Goal: Task Accomplishment & Management: Manage account settings

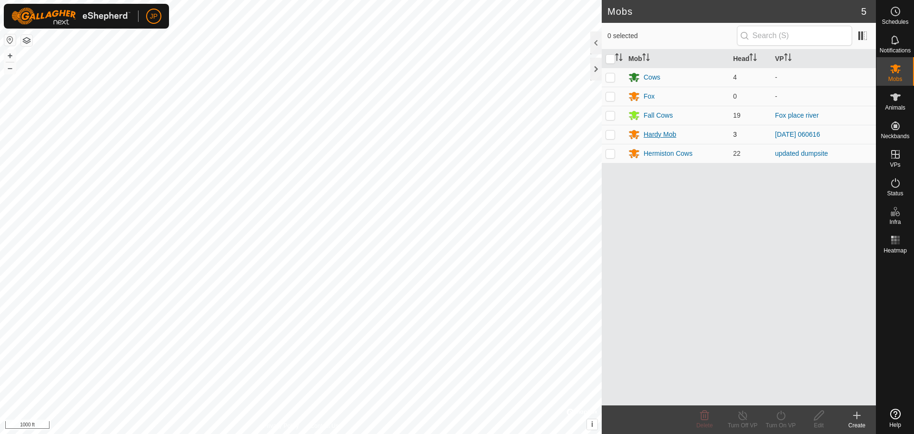
click at [661, 135] on div "Hardy Mob" at bounding box center [660, 134] width 32 height 10
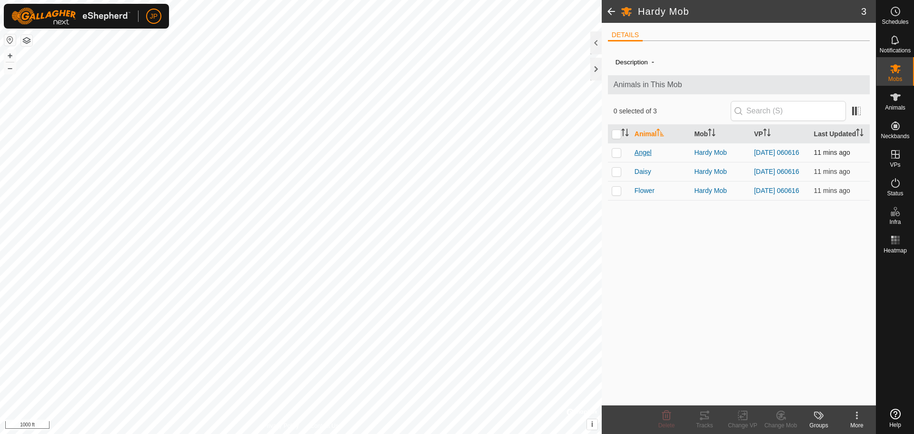
click at [644, 150] on span "Angel" at bounding box center [642, 153] width 17 height 10
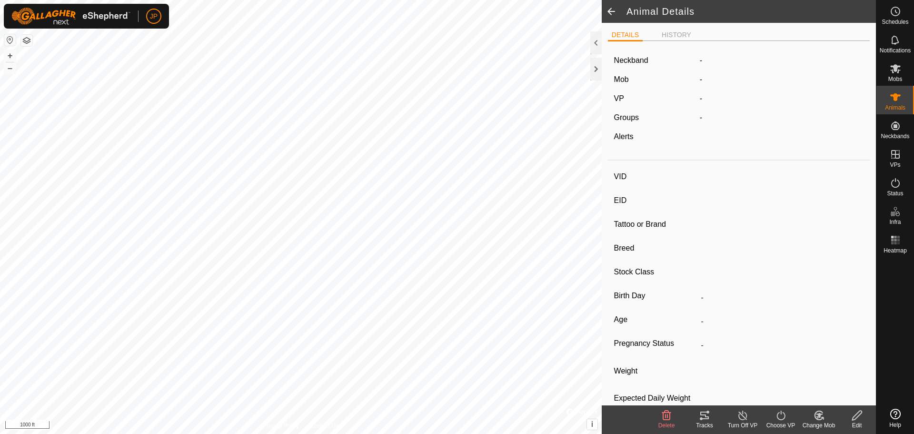
type input "Angel"
type input "-"
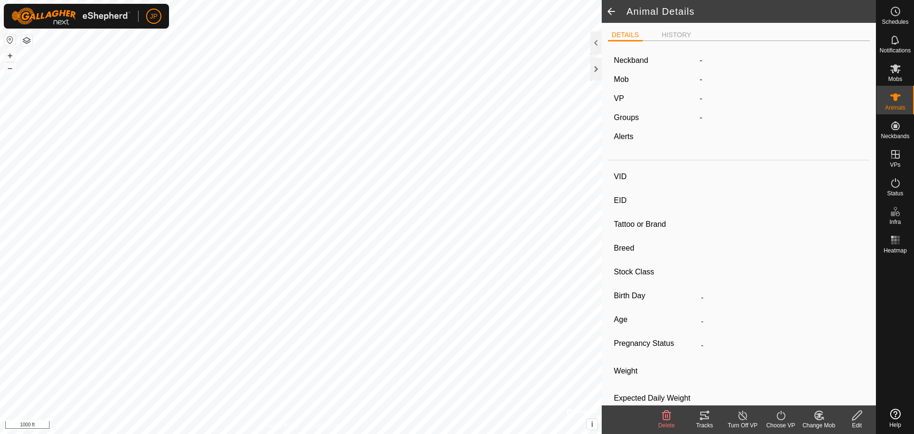
type input "0 kg"
type input "-"
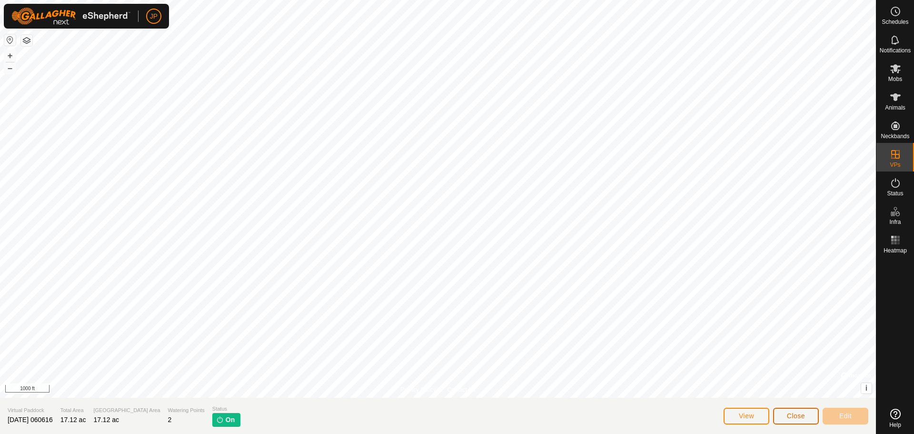
click at [800, 416] on span "Close" at bounding box center [796, 416] width 18 height 8
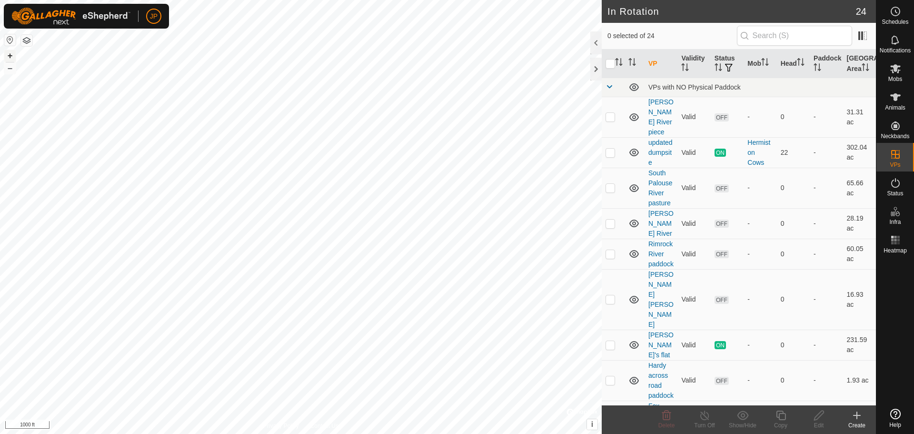
click at [10, 53] on button "+" at bounding box center [9, 55] width 11 height 11
checkbox input "true"
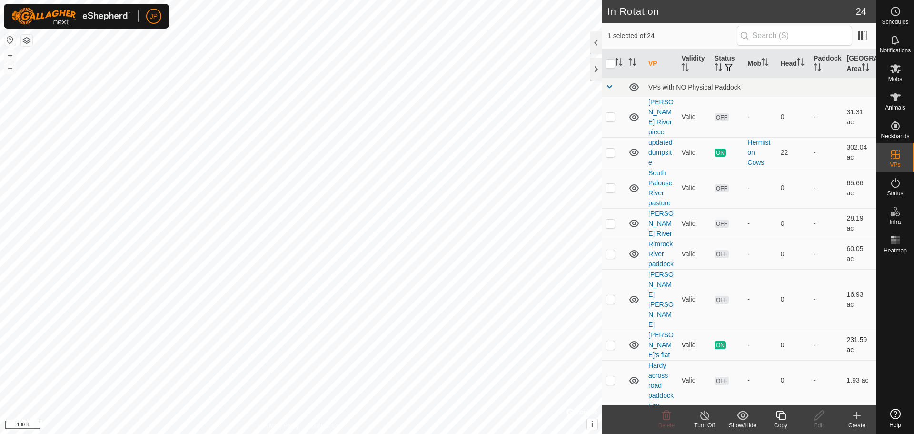
checkbox input "false"
checkbox input "true"
click at [595, 44] on div at bounding box center [595, 42] width 11 height 23
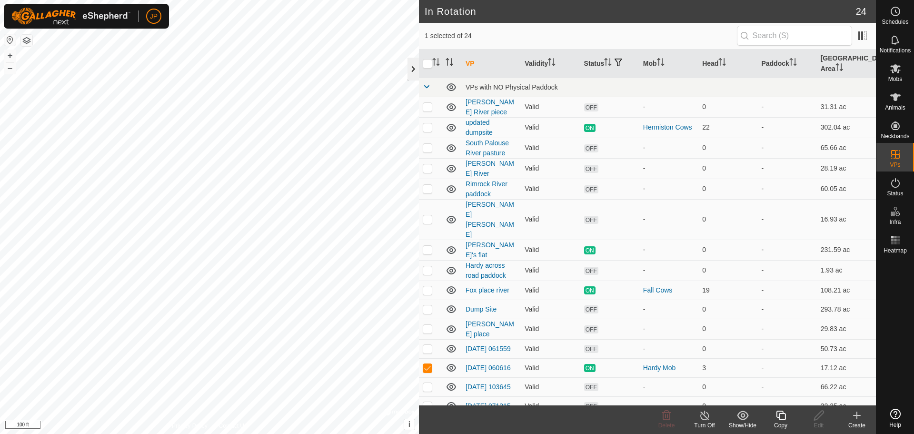
click at [412, 66] on div at bounding box center [412, 69] width 11 height 23
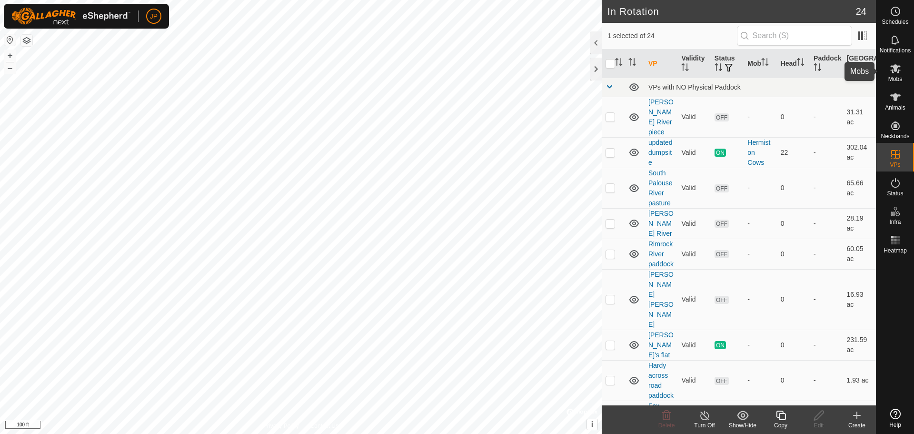
click at [897, 71] on icon at bounding box center [895, 68] width 11 height 11
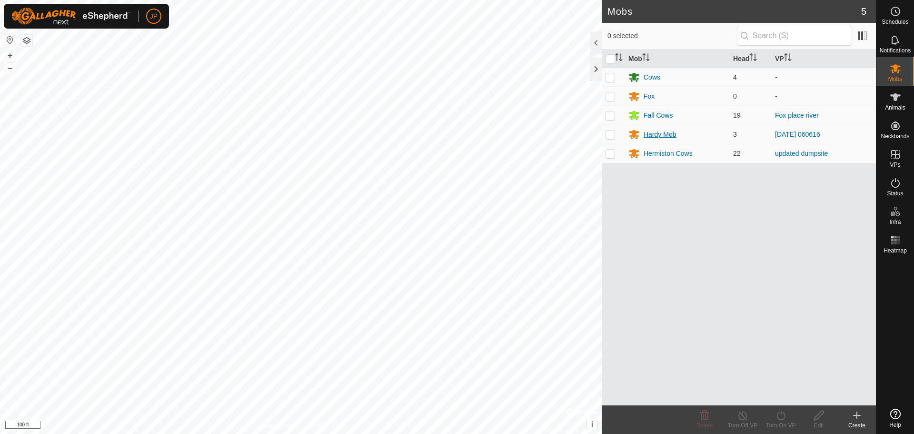
click at [667, 136] on div "Hardy Mob" at bounding box center [660, 134] width 32 height 10
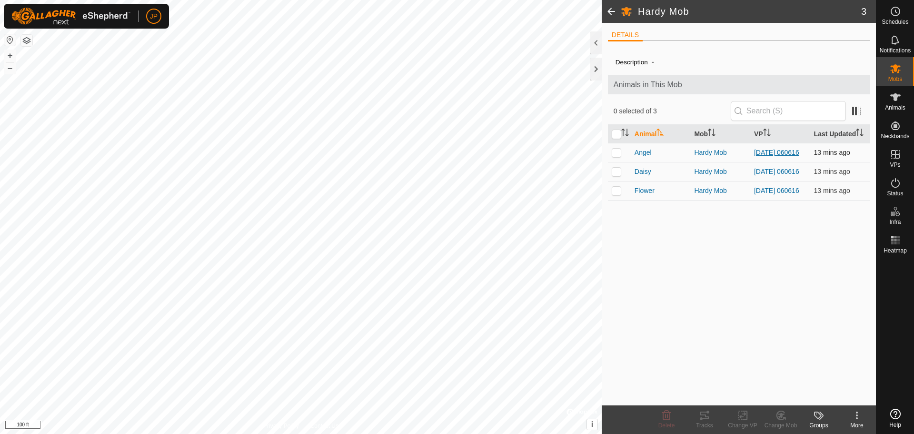
click at [766, 149] on link "[DATE] 060616" at bounding box center [776, 153] width 45 height 8
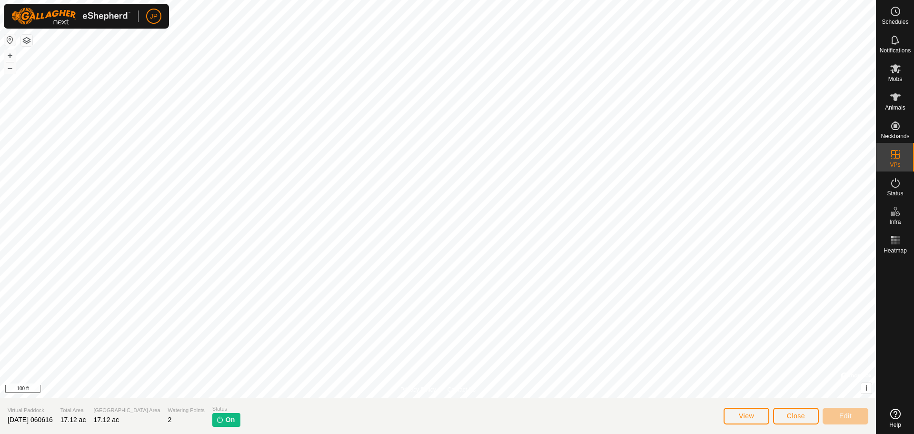
click at [216, 420] on img at bounding box center [220, 420] width 8 height 8
drag, startPoint x: 199, startPoint y: 420, endPoint x: 208, endPoint y: 427, distance: 11.9
click at [208, 427] on section "Virtual Paddock [DATE] 060616 Total Area 17.12 ac Grazing Area 17.12 ac Waterin…" at bounding box center [438, 415] width 876 height 36
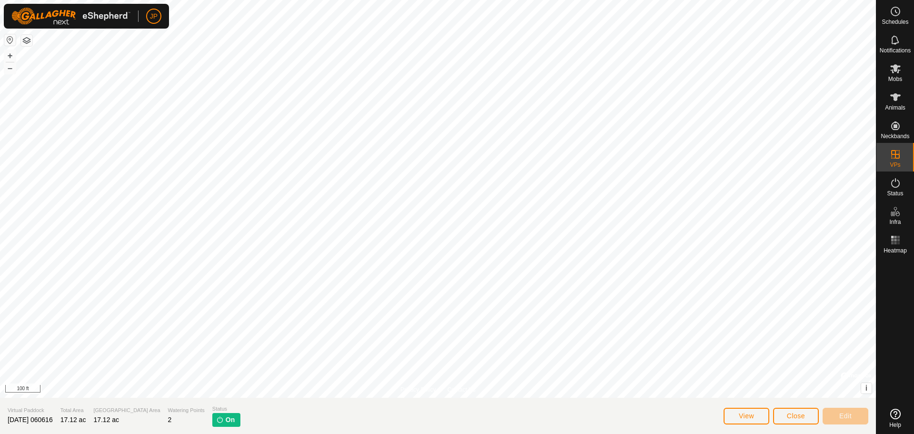
click at [216, 423] on img at bounding box center [220, 420] width 8 height 8
click at [737, 421] on button "View" at bounding box center [747, 415] width 46 height 17
click at [896, 188] on icon at bounding box center [895, 182] width 11 height 11
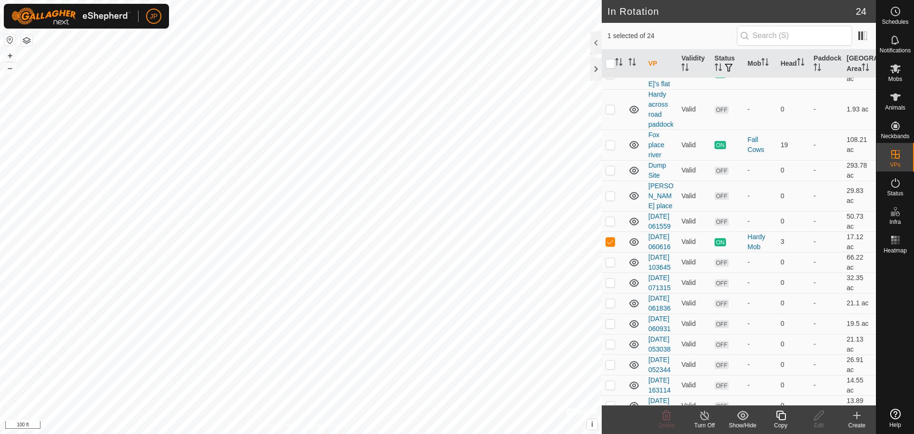
scroll to position [277, 0]
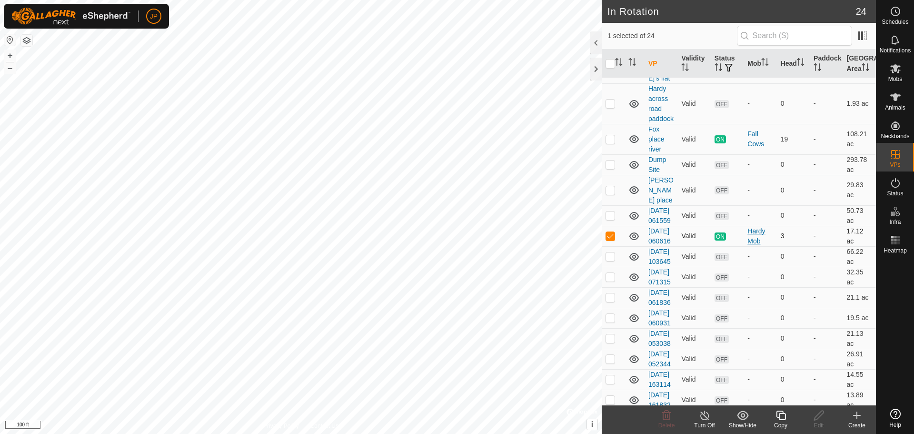
click at [756, 226] on div "Hardy Mob" at bounding box center [759, 236] width 25 height 20
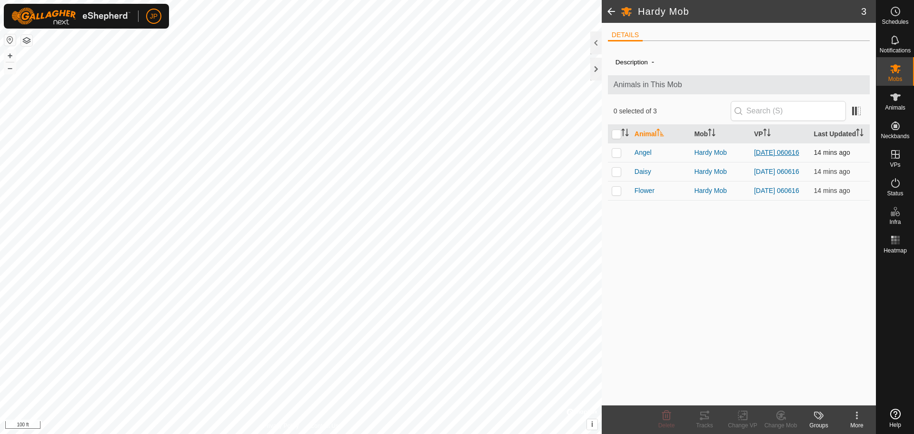
click at [762, 155] on link "[DATE] 060616" at bounding box center [776, 153] width 45 height 8
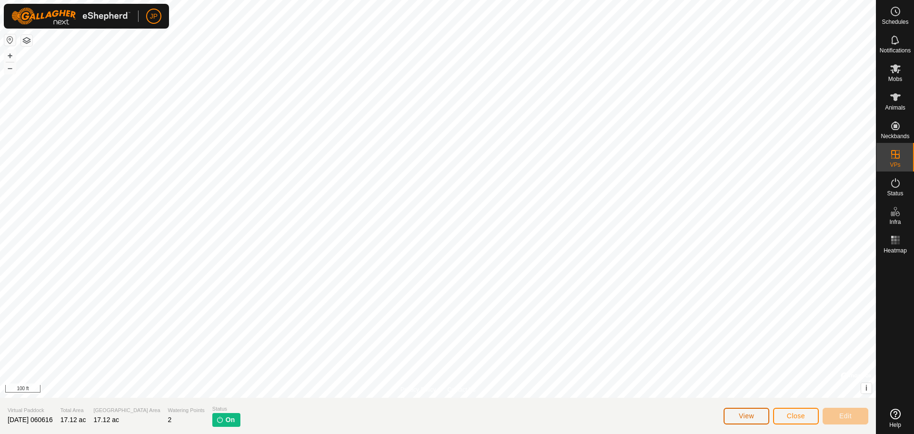
click at [749, 421] on button "View" at bounding box center [747, 415] width 46 height 17
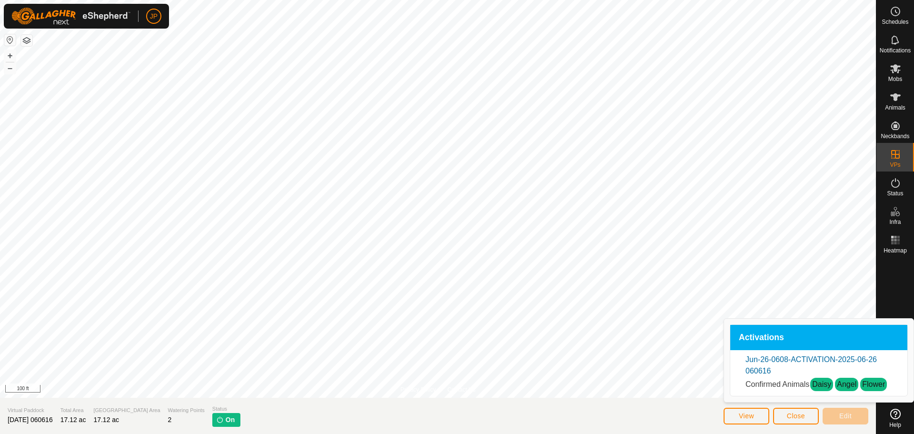
click at [572, 412] on section "Virtual Paddock [DATE] 060616 Total Area 17.12 ac Grazing Area 17.12 ac Waterin…" at bounding box center [438, 415] width 876 height 36
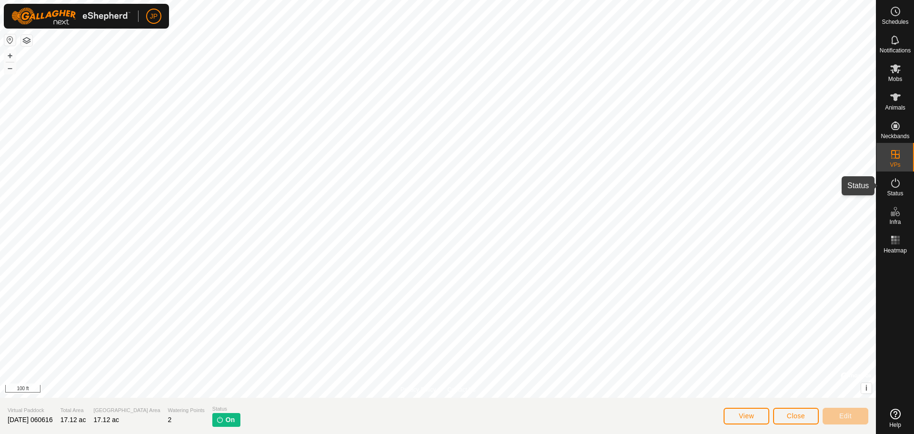
click at [894, 187] on icon at bounding box center [895, 183] width 9 height 10
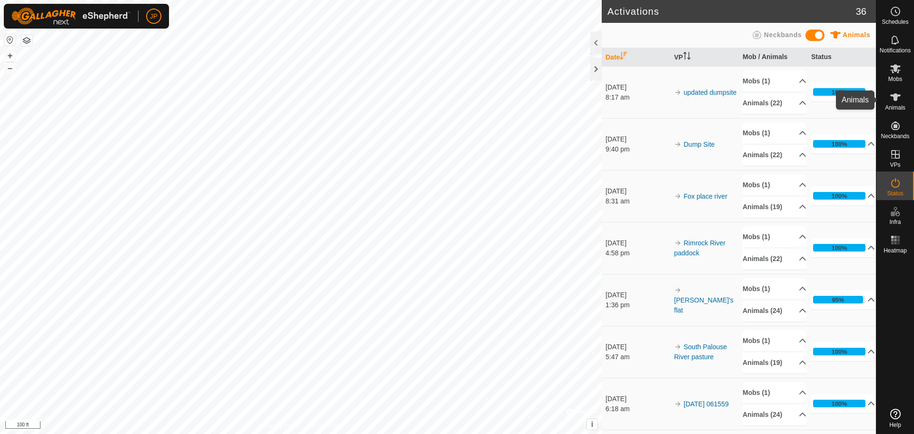
drag, startPoint x: 877, startPoint y: 86, endPoint x: 877, endPoint y: 107, distance: 20.9
click at [877, 107] on div "Animals" at bounding box center [895, 100] width 38 height 29
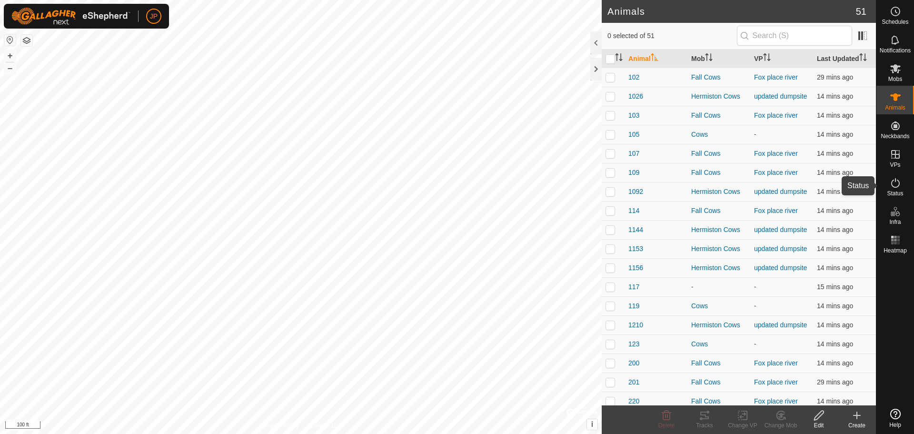
click at [897, 187] on icon at bounding box center [895, 183] width 9 height 10
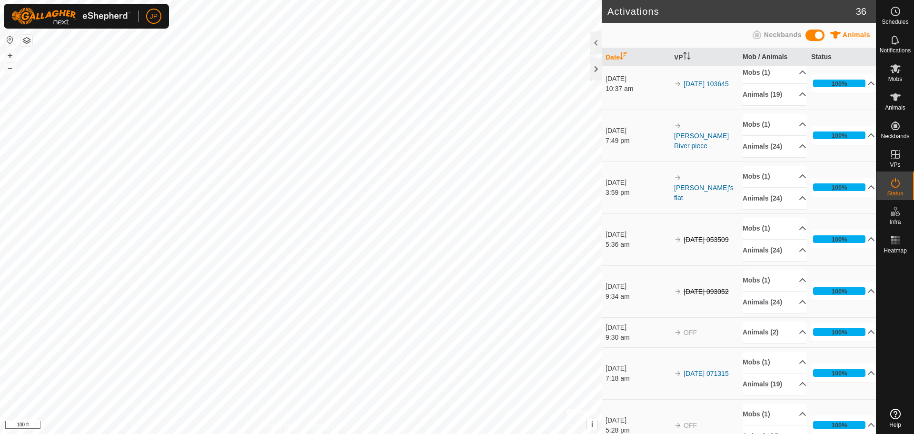
scroll to position [690, 0]
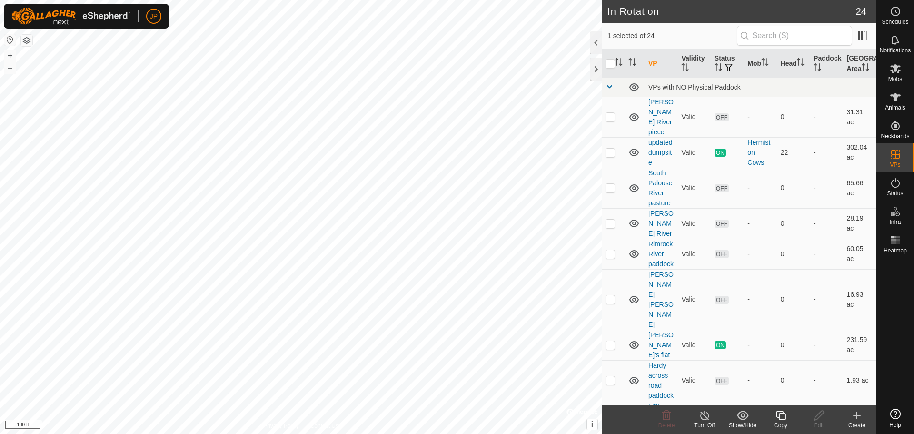
checkbox input "true"
checkbox input "false"
click at [661, 274] on td "[PERSON_NAME] [PERSON_NAME]" at bounding box center [660, 299] width 33 height 60
click at [657, 284] on link "[PERSON_NAME] [PERSON_NAME]" at bounding box center [660, 299] width 25 height 58
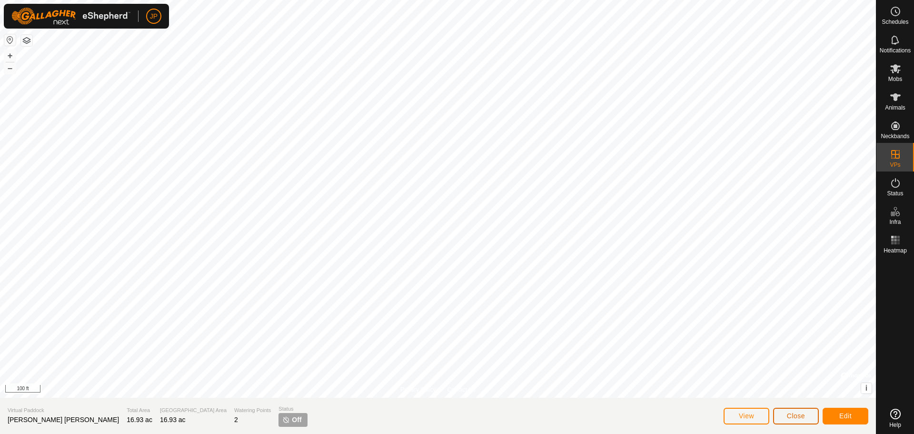
click at [805, 413] on span "Close" at bounding box center [796, 416] width 18 height 8
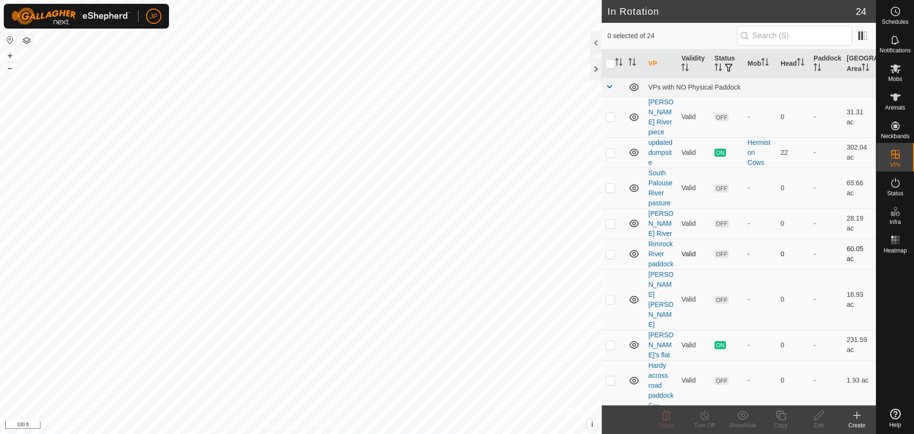
checkbox input "true"
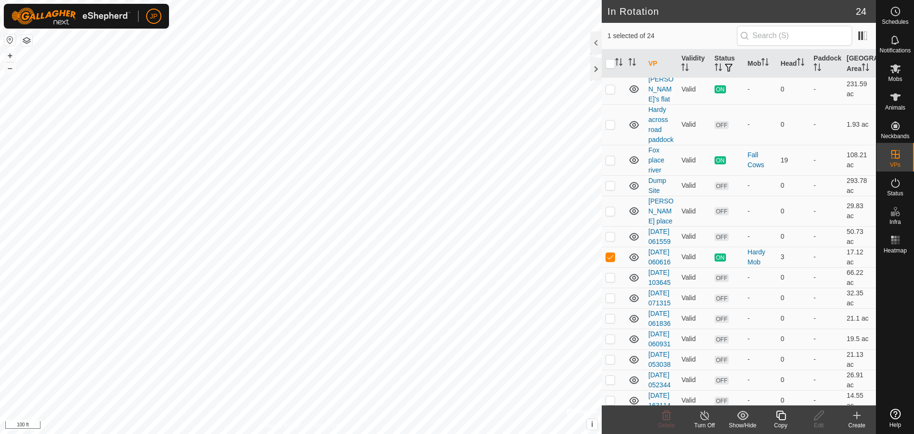
scroll to position [273, 0]
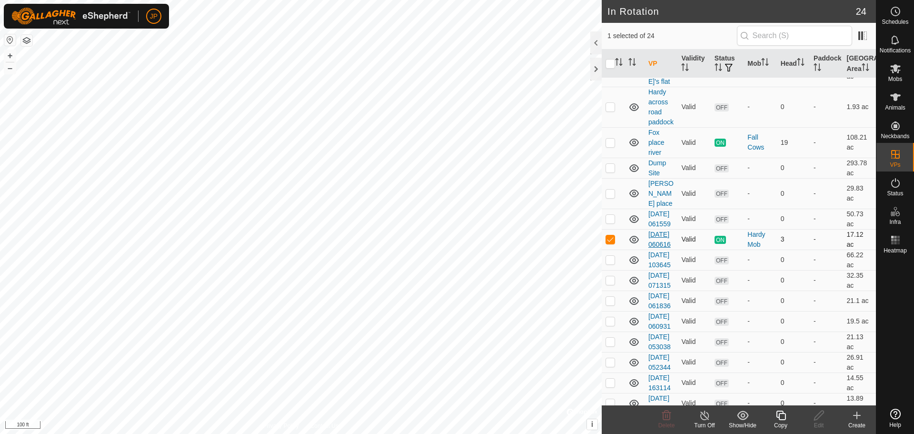
click at [659, 230] on link "[DATE] 060616" at bounding box center [659, 239] width 22 height 18
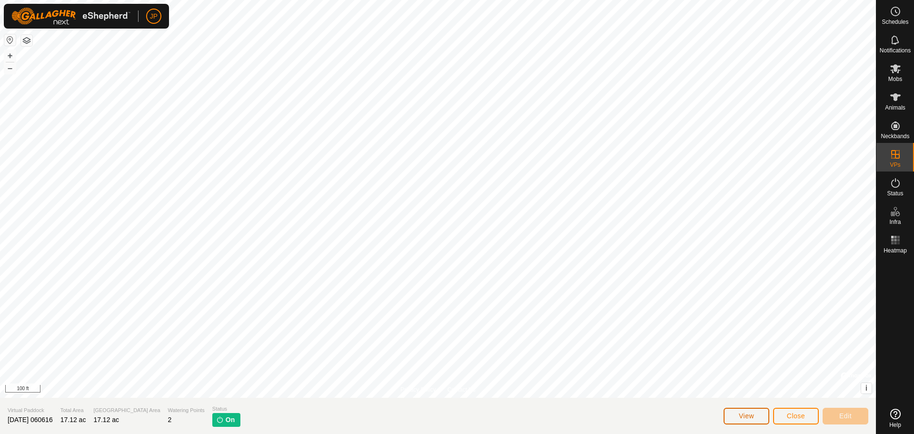
click at [740, 418] on span "View" at bounding box center [746, 416] width 15 height 8
click at [895, 187] on icon at bounding box center [895, 182] width 11 height 11
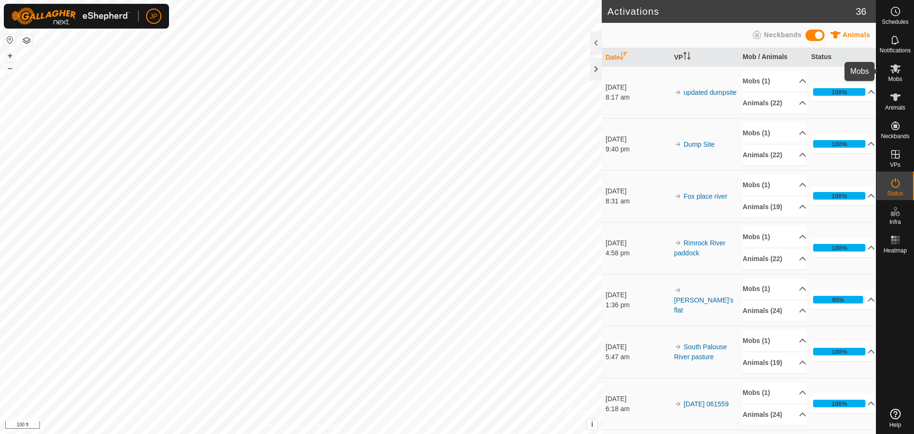
click at [897, 76] on span "Mobs" at bounding box center [895, 79] width 14 height 6
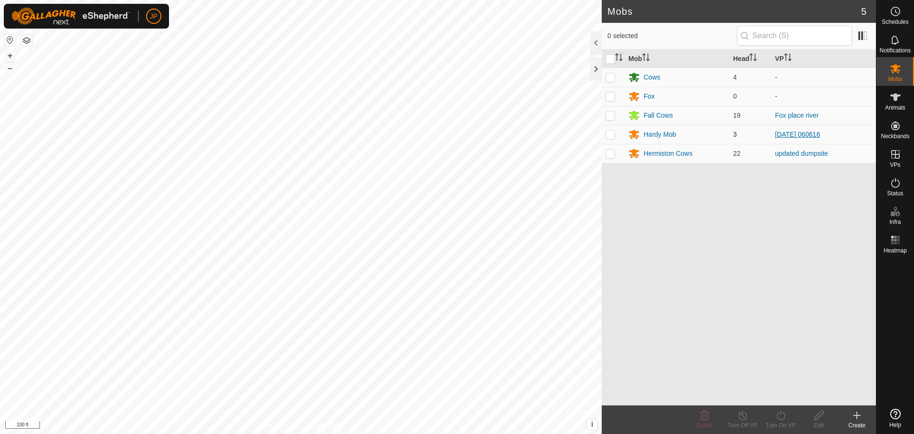
click at [805, 134] on link "[DATE] 060616" at bounding box center [797, 134] width 45 height 8
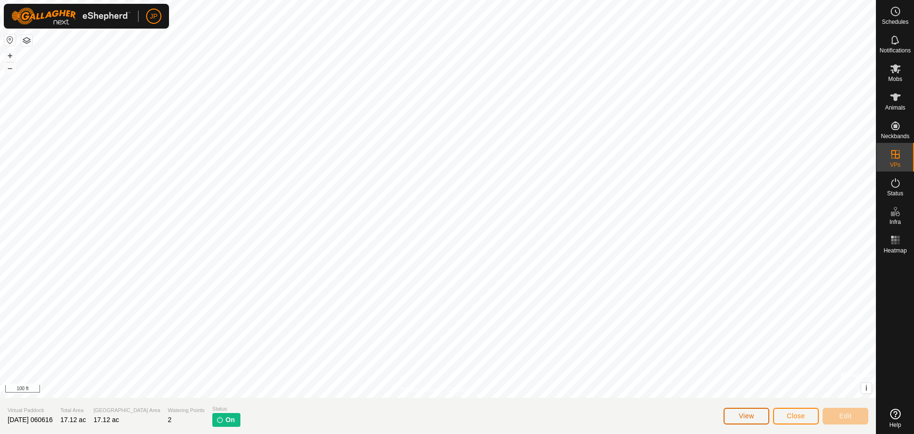
click at [751, 420] on button "View" at bounding box center [747, 415] width 46 height 17
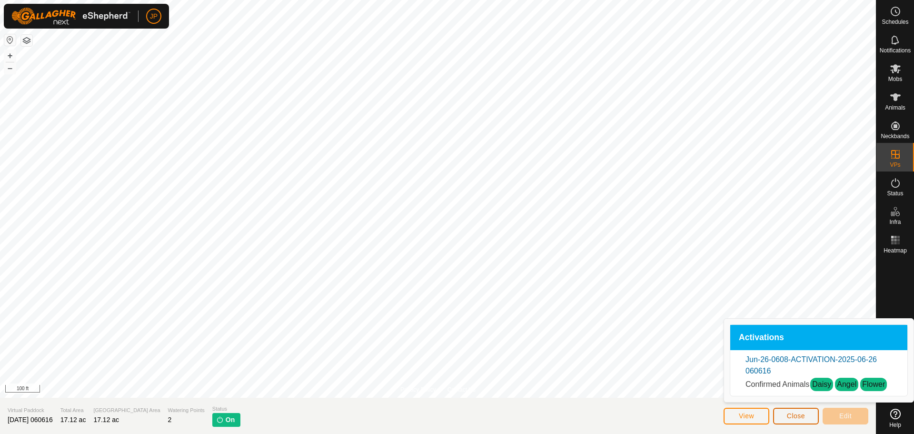
click at [796, 419] on button "Close" at bounding box center [796, 415] width 46 height 17
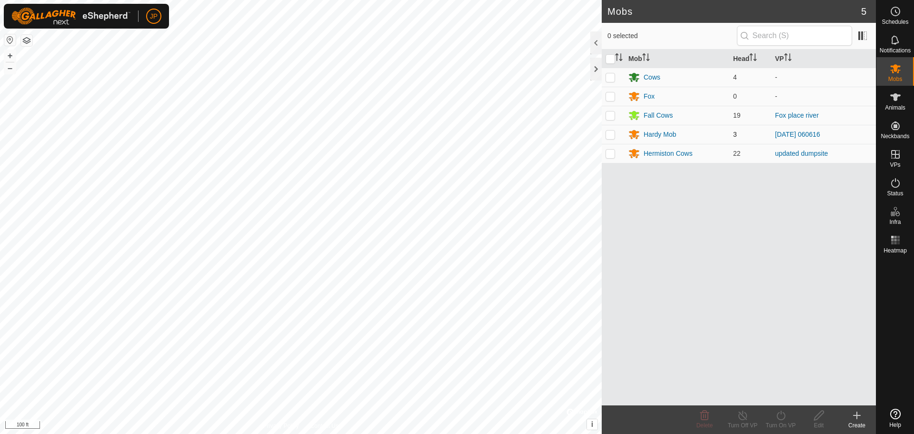
click at [611, 136] on p-checkbox at bounding box center [610, 134] width 10 height 8
checkbox input "true"
click at [819, 418] on icon at bounding box center [819, 414] width 12 height 11
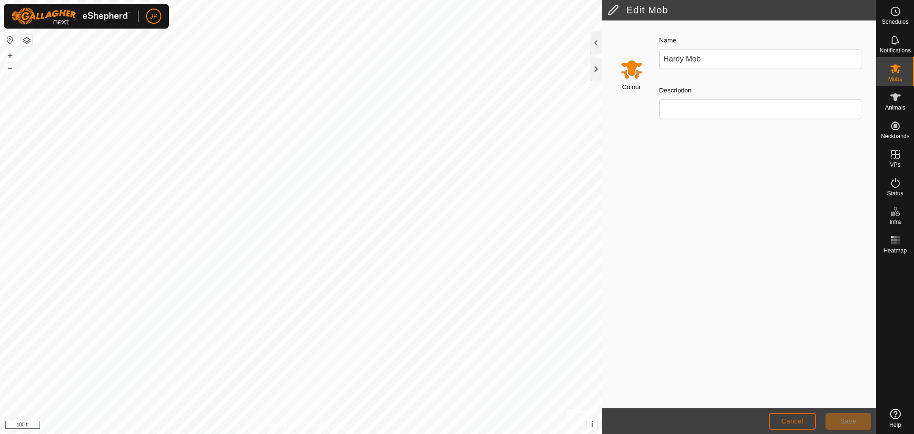
click at [790, 422] on span "Cancel" at bounding box center [792, 421] width 22 height 8
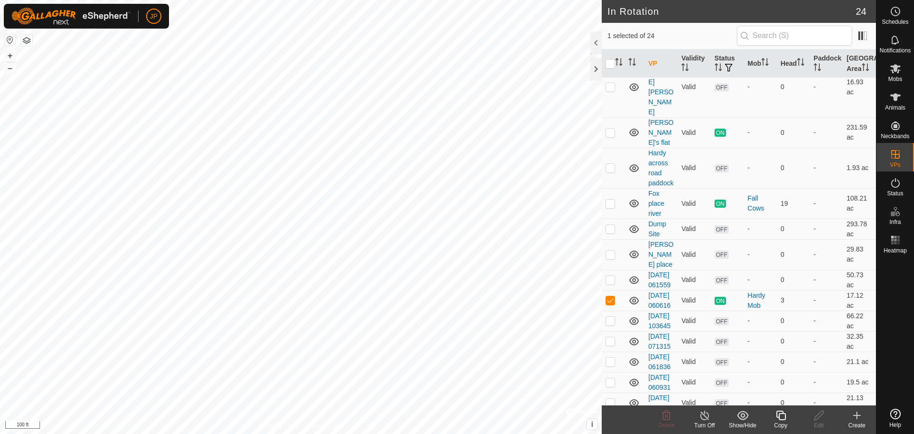
scroll to position [213, 0]
click at [657, 290] on link "[DATE] 060616" at bounding box center [659, 299] width 22 height 18
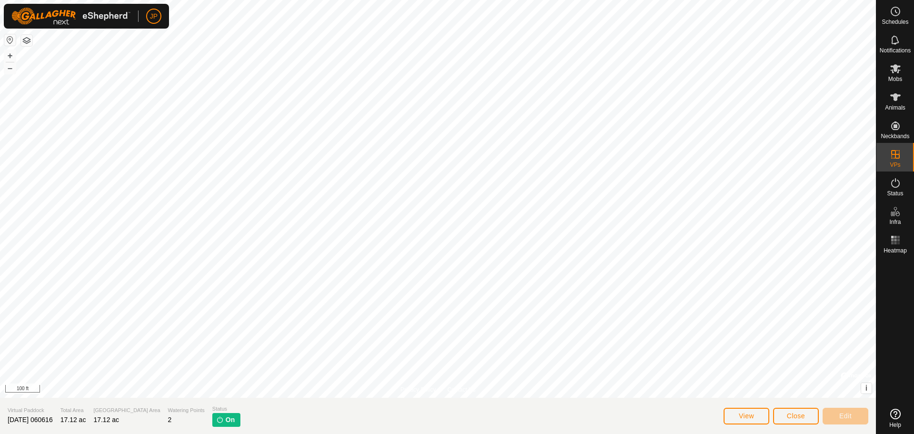
click at [216, 422] on img at bounding box center [220, 420] width 8 height 8
click at [216, 418] on img at bounding box center [220, 420] width 8 height 8
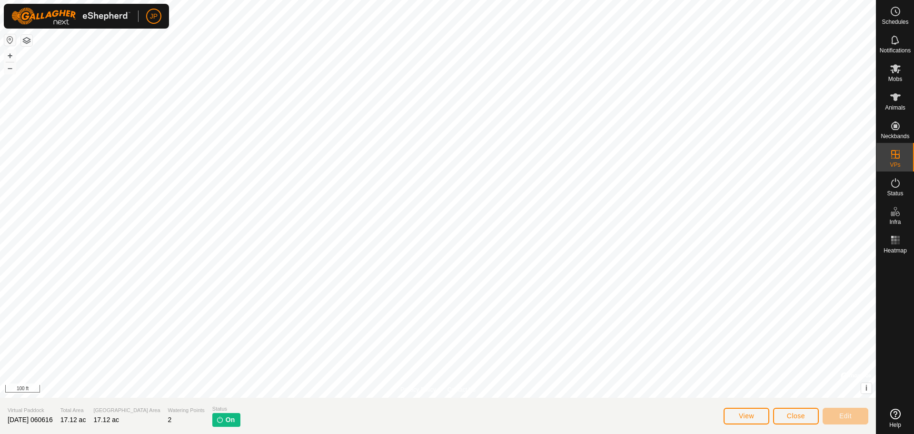
click at [216, 418] on img at bounding box center [220, 420] width 8 height 8
click at [896, 9] on icon at bounding box center [895, 11] width 11 height 11
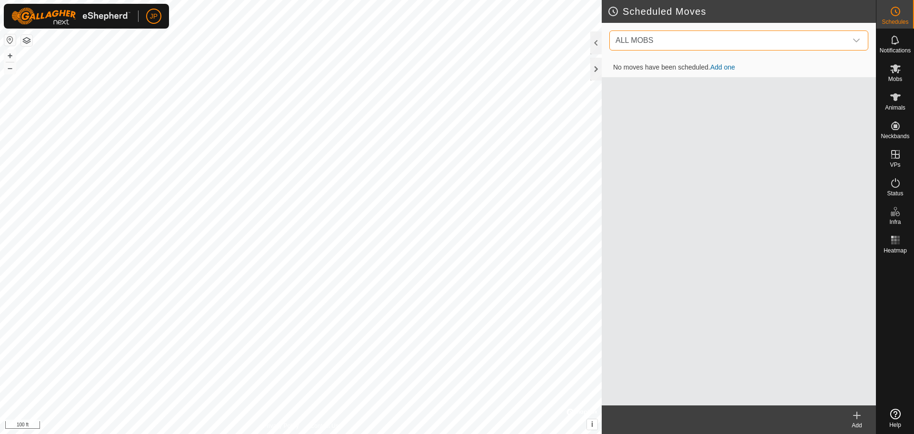
click at [829, 40] on span "ALL MOBS" at bounding box center [729, 40] width 235 height 19
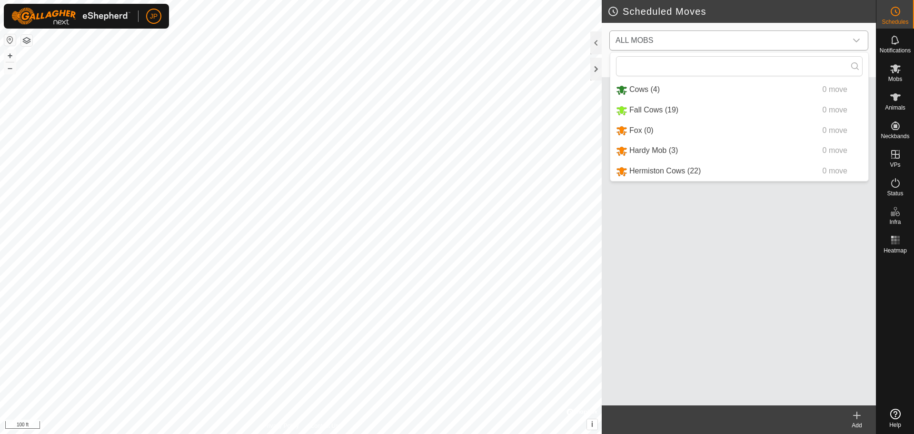
click at [653, 150] on li "Hardy Mob (3) 0 move" at bounding box center [739, 151] width 258 height 20
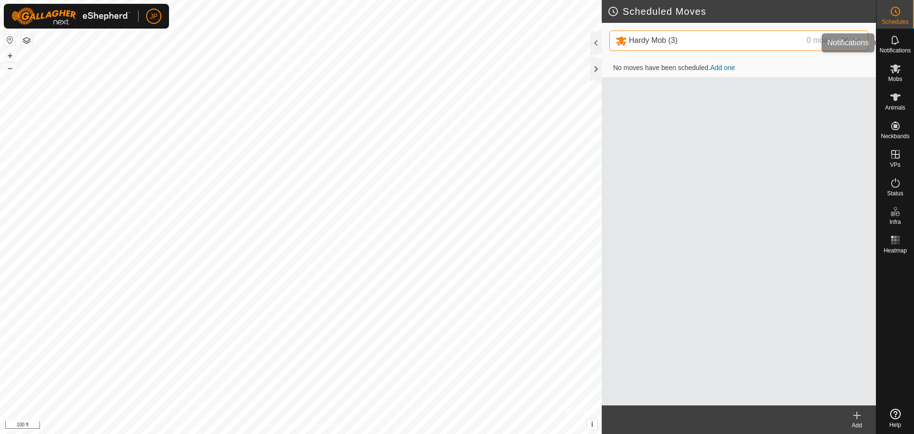
click at [900, 43] on icon at bounding box center [895, 39] width 11 height 11
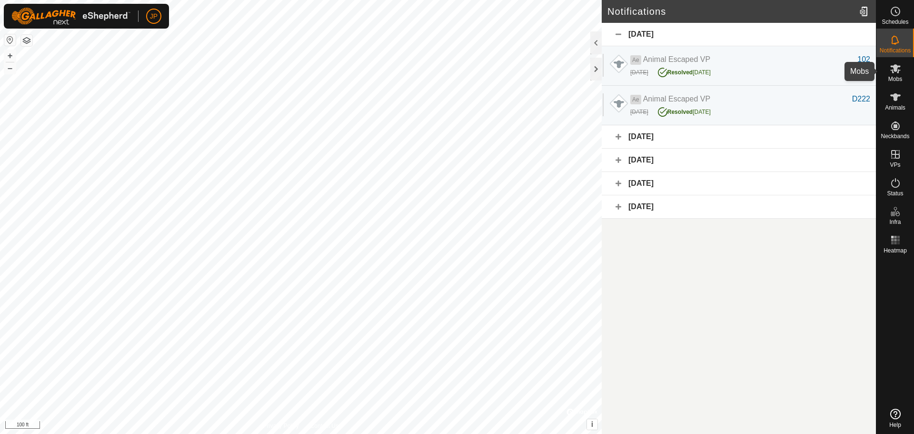
click at [892, 71] on icon at bounding box center [895, 68] width 10 height 9
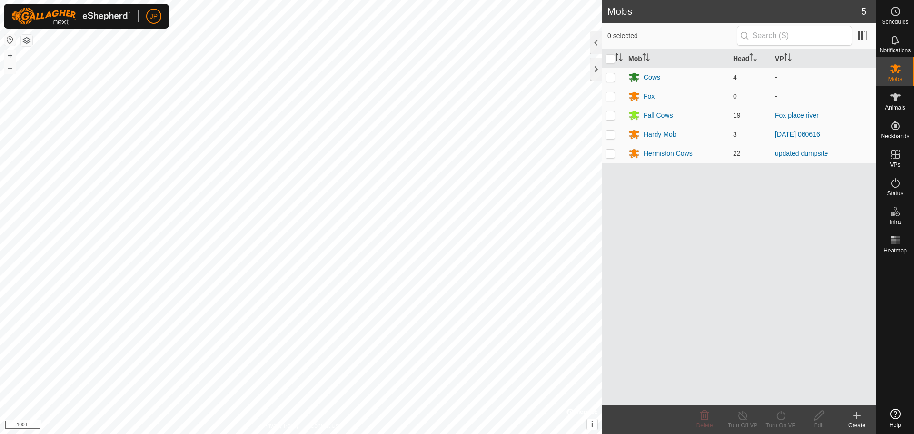
click at [609, 137] on p-checkbox at bounding box center [610, 134] width 10 height 8
checkbox input "true"
click at [818, 421] on div "Edit" at bounding box center [819, 425] width 38 height 9
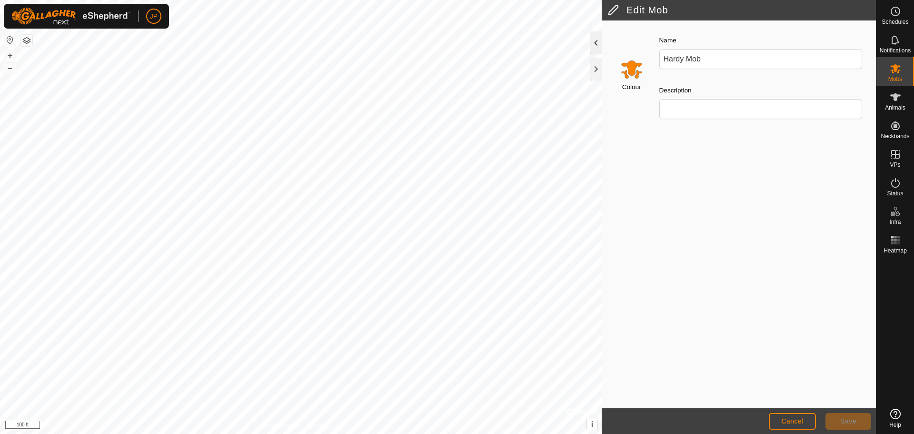
click at [597, 39] on div at bounding box center [595, 42] width 11 height 23
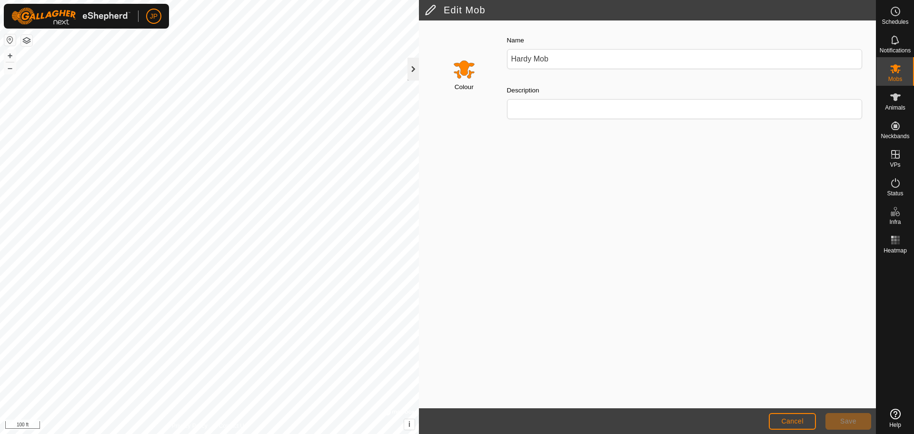
click at [409, 67] on div at bounding box center [412, 69] width 11 height 23
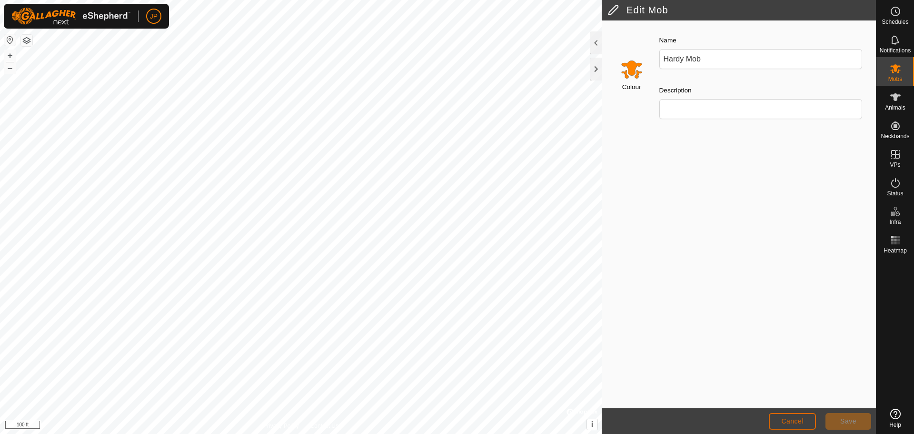
click at [801, 423] on span "Cancel" at bounding box center [792, 421] width 22 height 8
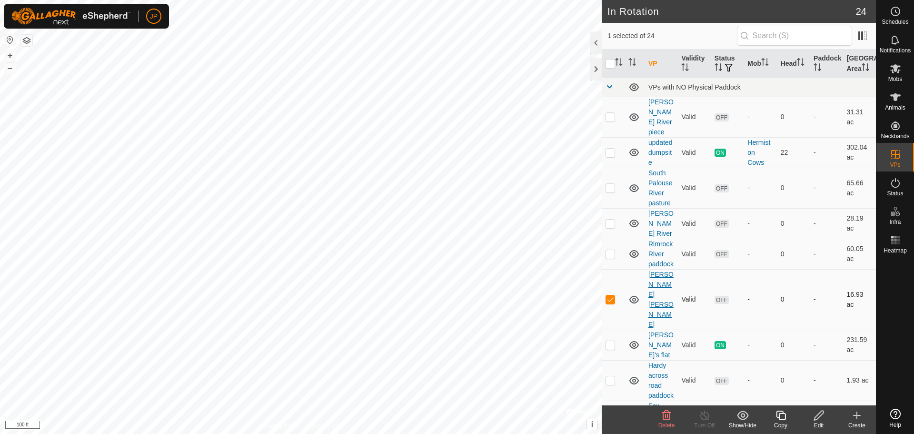
click at [658, 284] on link "[PERSON_NAME] [PERSON_NAME]" at bounding box center [660, 299] width 25 height 58
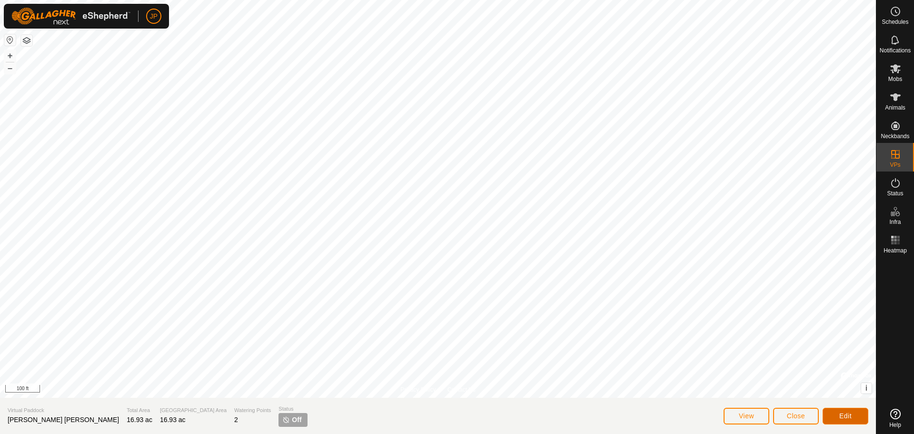
click at [837, 416] on button "Edit" at bounding box center [846, 415] width 46 height 17
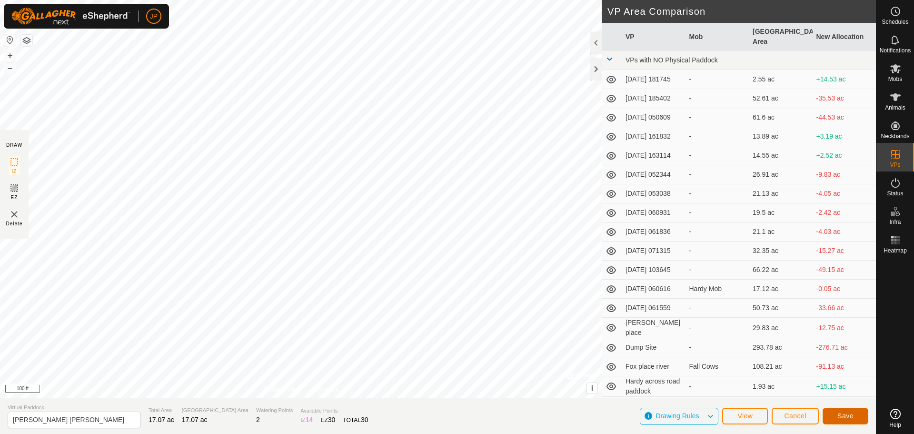
click at [852, 419] on button "Save" at bounding box center [846, 415] width 46 height 17
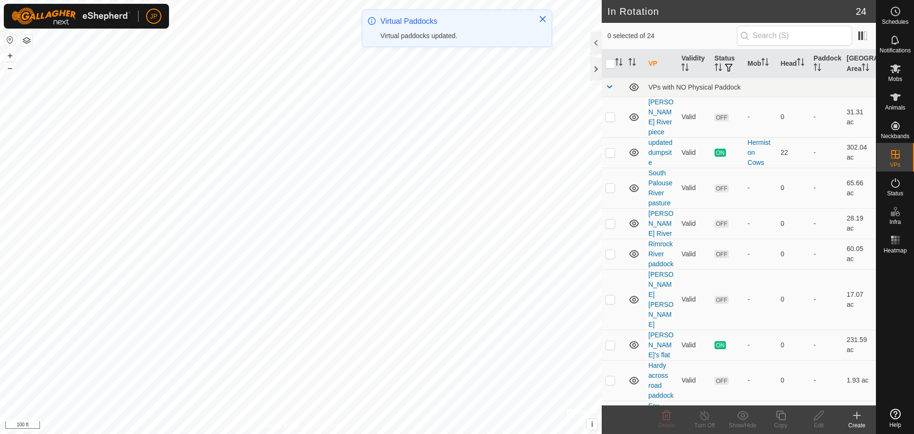
checkbox input "true"
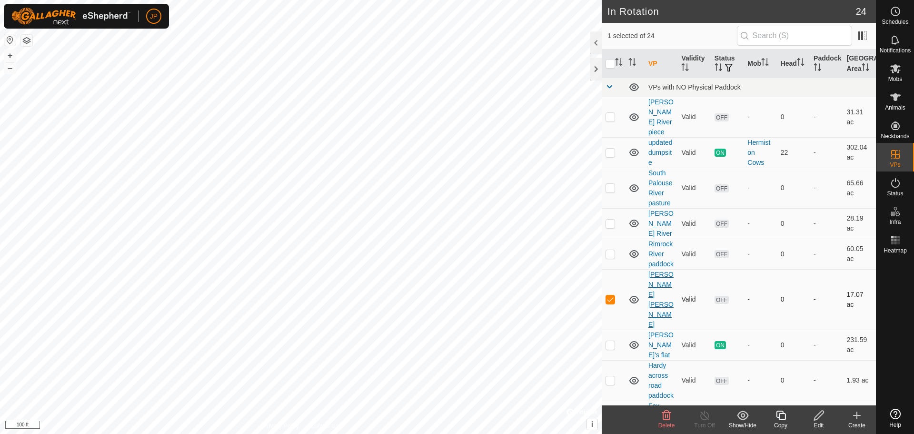
click at [654, 286] on link "[PERSON_NAME] [PERSON_NAME]" at bounding box center [660, 299] width 25 height 58
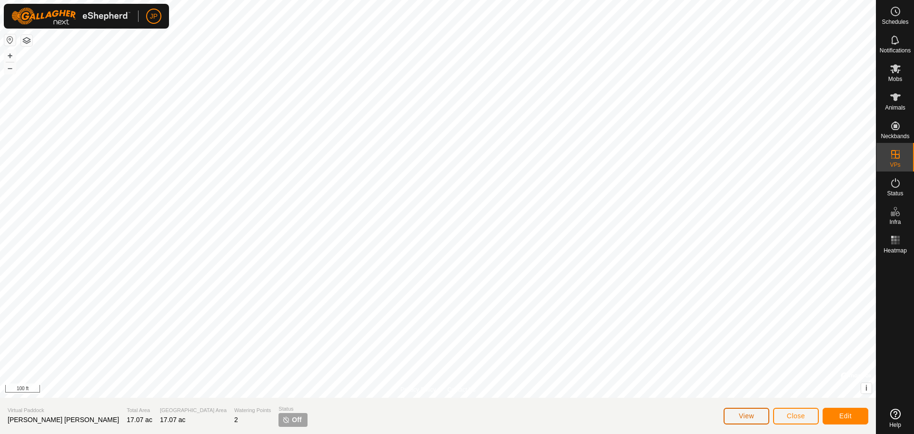
click at [747, 417] on span "View" at bounding box center [746, 416] width 15 height 8
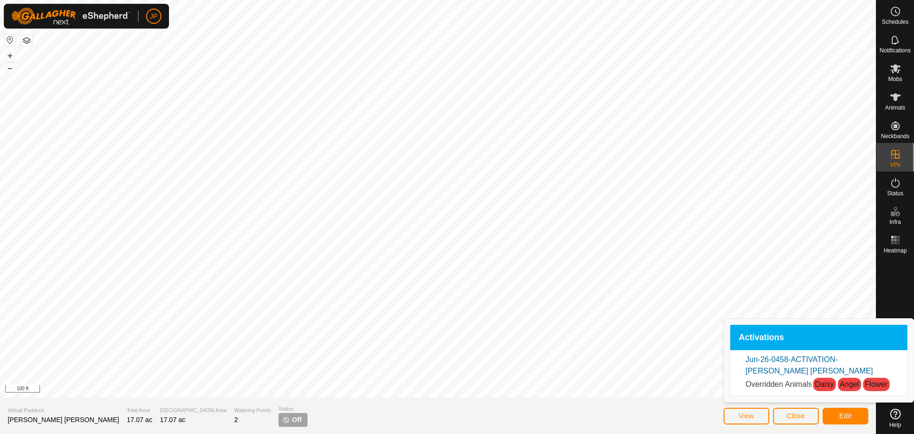
click at [677, 422] on section "Virtual Paddock [PERSON_NAME] [PERSON_NAME] Total Area 17.07 ac Grazing Area 17…" at bounding box center [438, 415] width 876 height 36
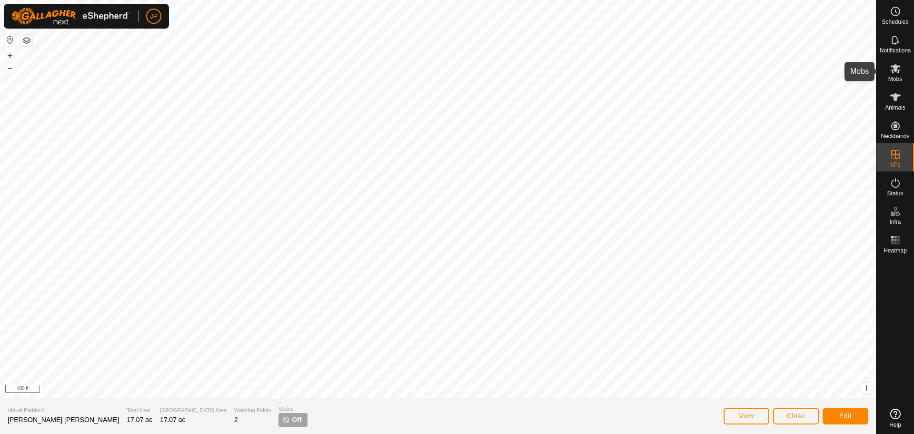
click at [896, 76] on span "Mobs" at bounding box center [895, 79] width 14 height 6
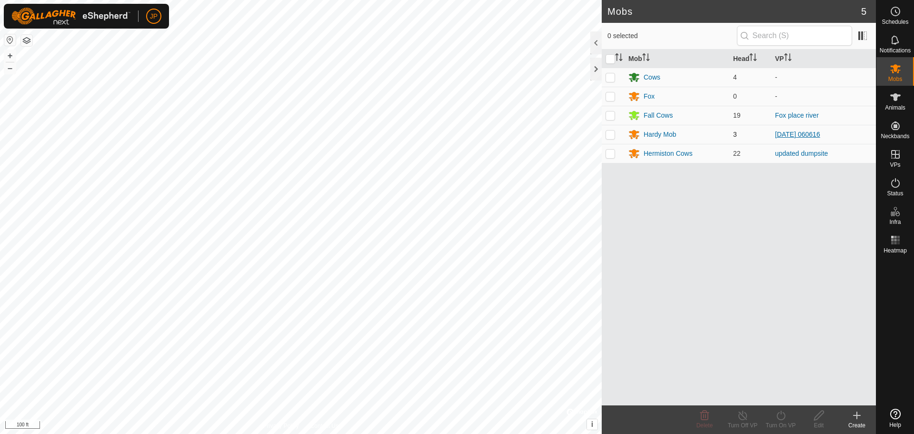
click at [803, 137] on link "[DATE] 060616" at bounding box center [797, 134] width 45 height 8
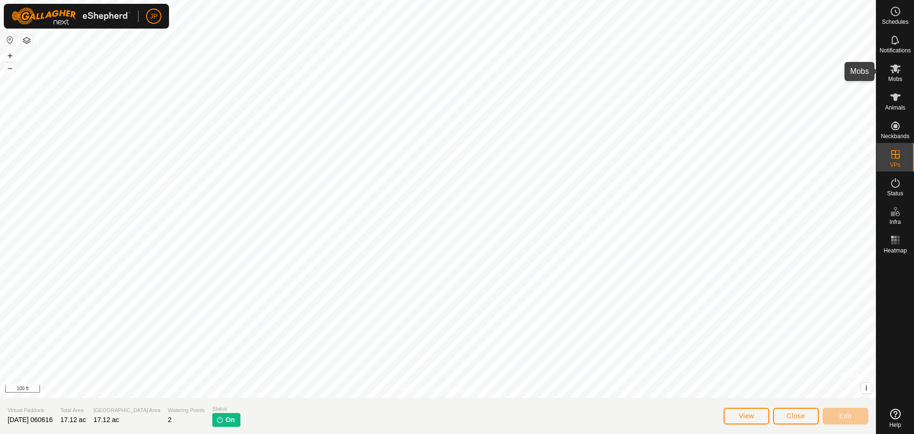
click at [893, 69] on icon at bounding box center [895, 68] width 10 height 9
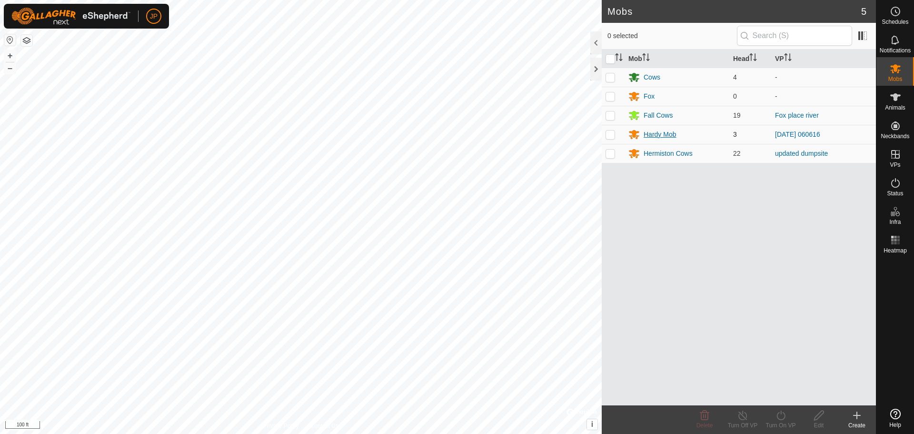
click at [662, 133] on div "Hardy Mob" at bounding box center [660, 134] width 32 height 10
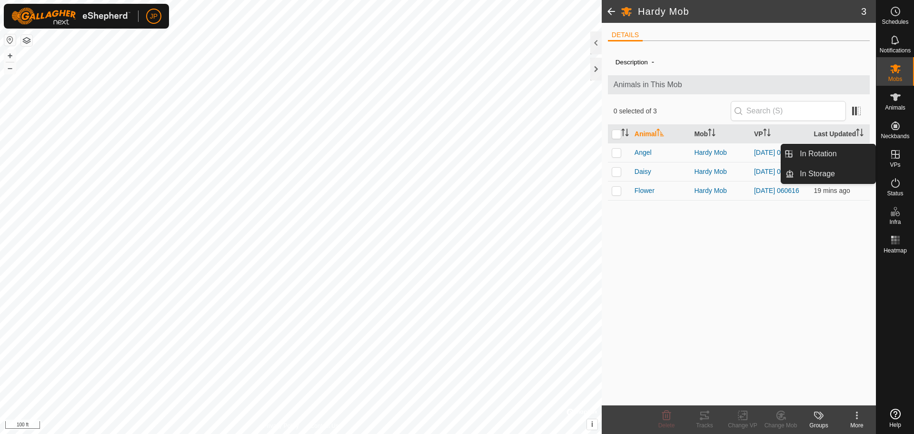
click at [894, 157] on icon at bounding box center [895, 154] width 11 height 11
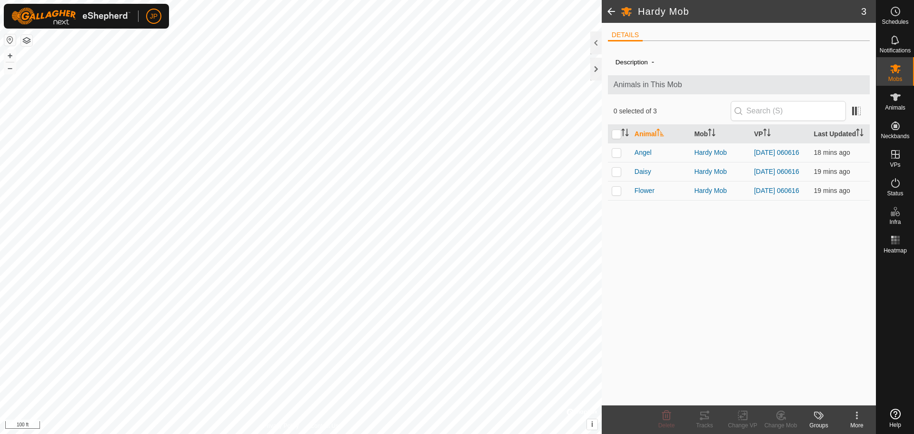
click at [815, 250] on div "Description - Animals in This Mob 0 selected of 3 Animal Mob VP Last Updated [P…" at bounding box center [739, 227] width 262 height 357
click at [895, 102] on icon at bounding box center [895, 96] width 11 height 11
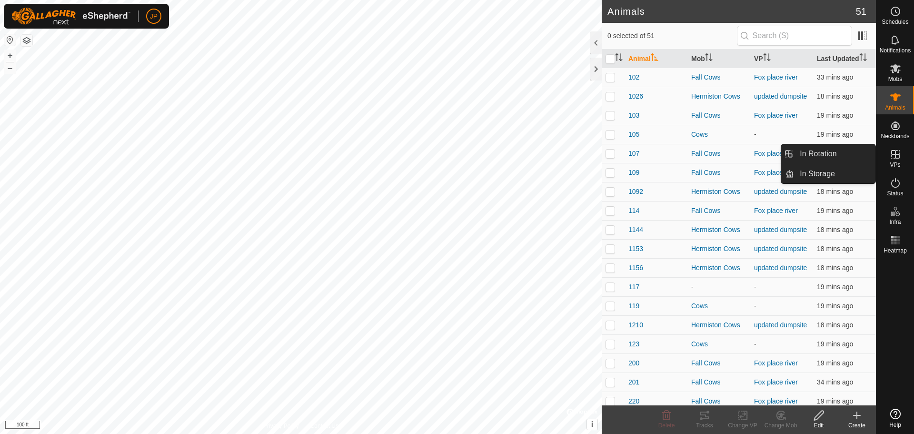
click at [896, 158] on icon at bounding box center [895, 154] width 9 height 9
click at [894, 154] on icon at bounding box center [895, 154] width 9 height 9
click at [830, 152] on link "In Rotation" at bounding box center [834, 153] width 81 height 19
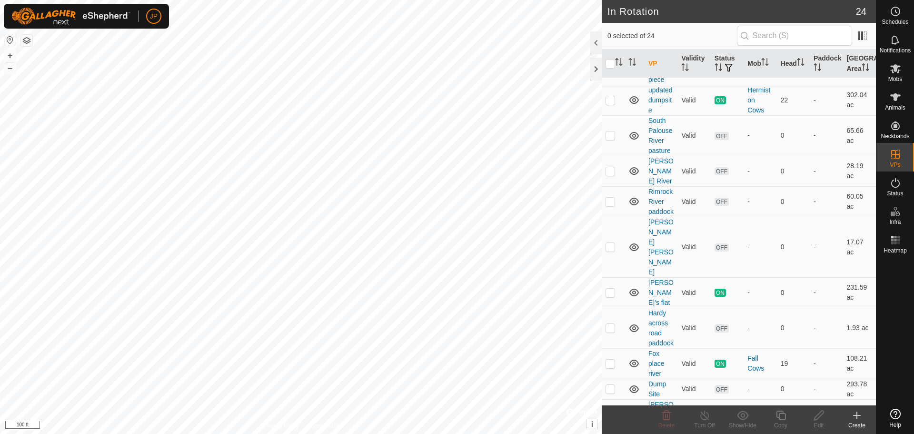
scroll to position [56, 0]
click at [612, 239] on p-checkbox at bounding box center [610, 243] width 10 height 8
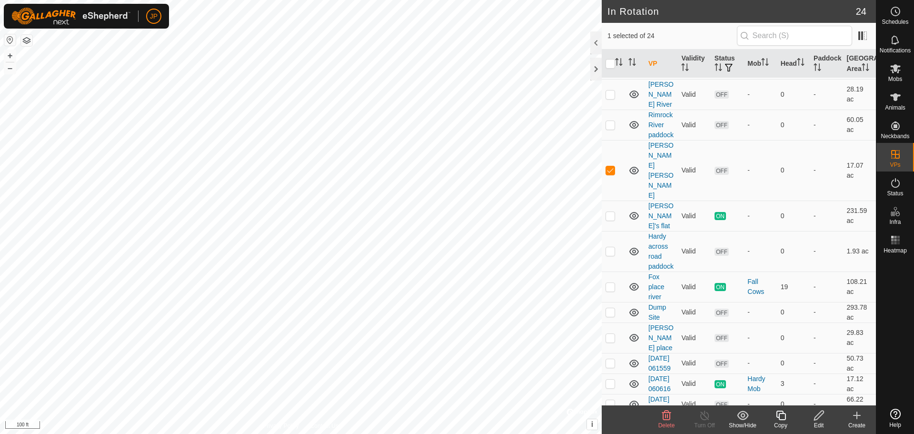
scroll to position [118, 0]
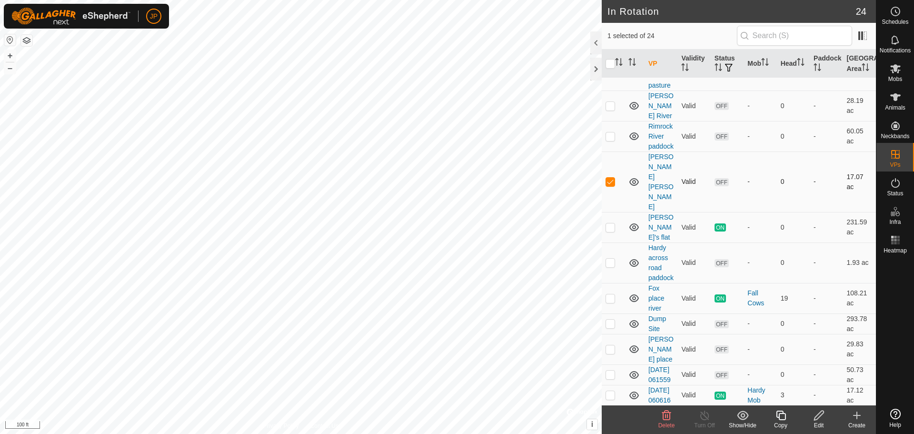
click at [613, 178] on p-checkbox at bounding box center [610, 182] width 10 height 8
checkbox input "false"
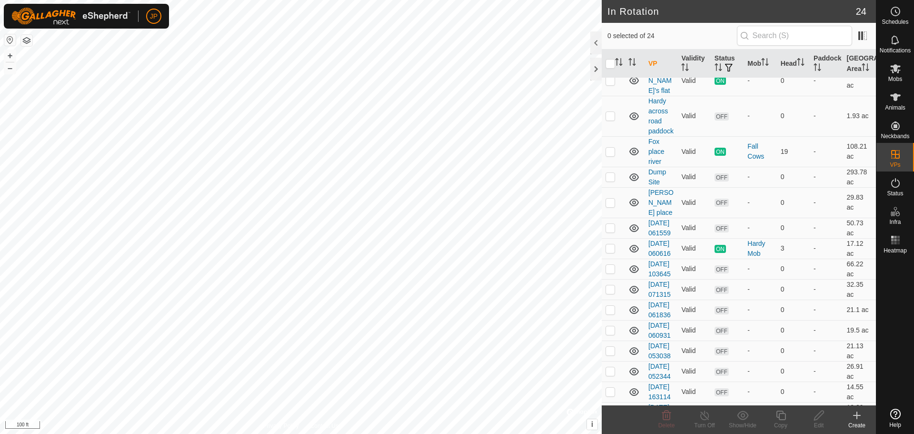
scroll to position [267, 0]
click at [611, 242] on p-checkbox at bounding box center [610, 246] width 10 height 8
checkbox input "true"
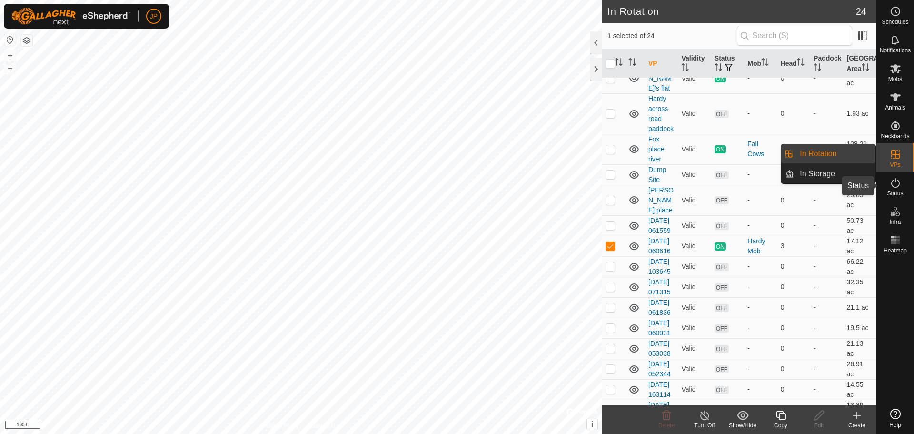
click at [901, 188] on icon at bounding box center [895, 182] width 11 height 11
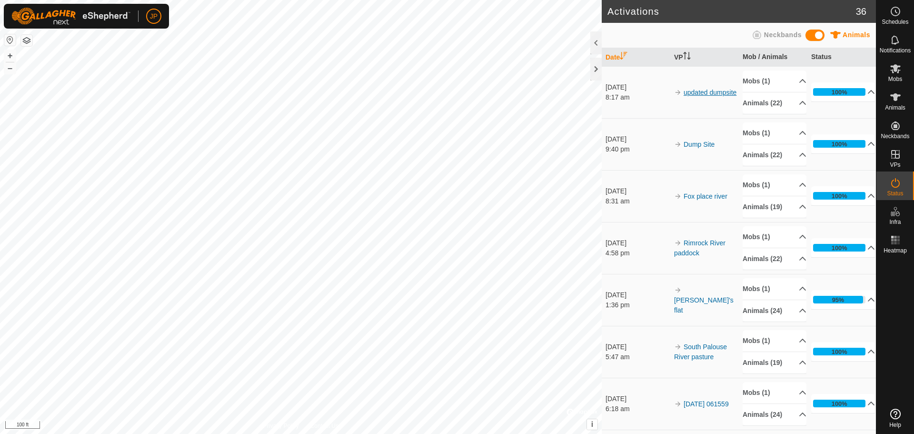
click at [688, 96] on link "updated dumpsite" at bounding box center [710, 93] width 53 height 8
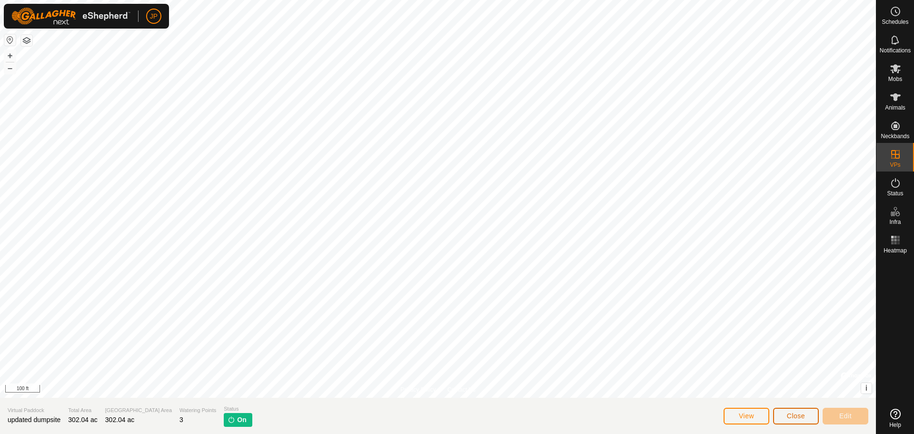
click at [803, 423] on button "Close" at bounding box center [796, 415] width 46 height 17
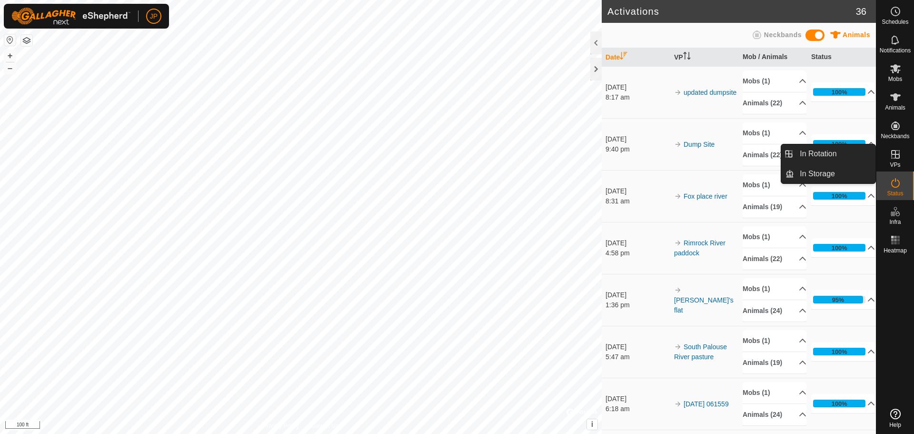
click at [895, 153] on icon at bounding box center [895, 154] width 9 height 9
click at [896, 155] on icon at bounding box center [895, 154] width 9 height 9
click at [893, 157] on icon at bounding box center [895, 154] width 11 height 11
click at [823, 155] on link "In Rotation" at bounding box center [834, 153] width 81 height 19
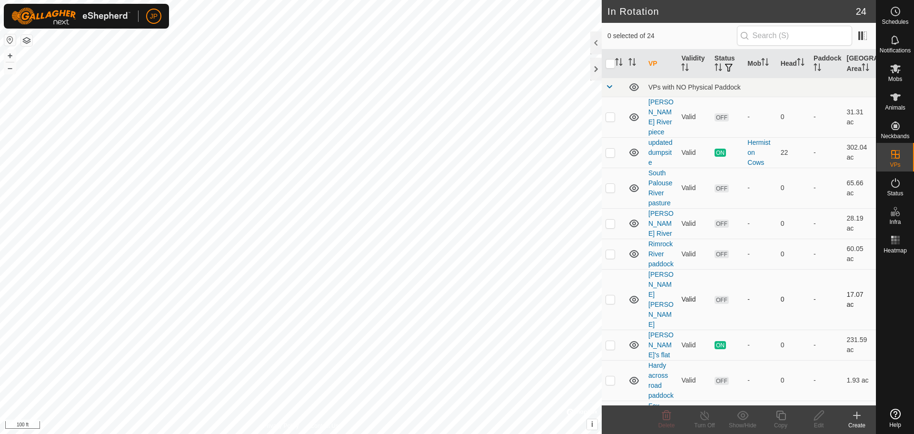
click at [612, 295] on p-checkbox at bounding box center [610, 299] width 10 height 8
checkbox input "true"
click at [858, 419] on icon at bounding box center [856, 414] width 11 height 11
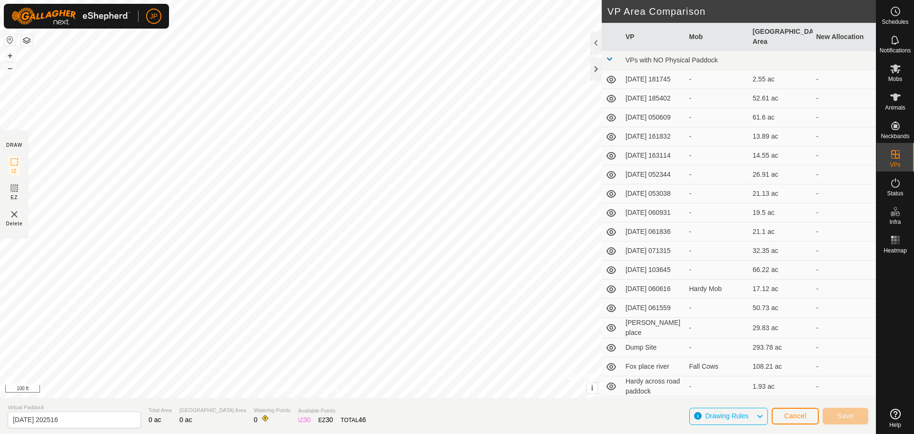
click at [730, 416] on span "Drawing Rules" at bounding box center [726, 416] width 43 height 8
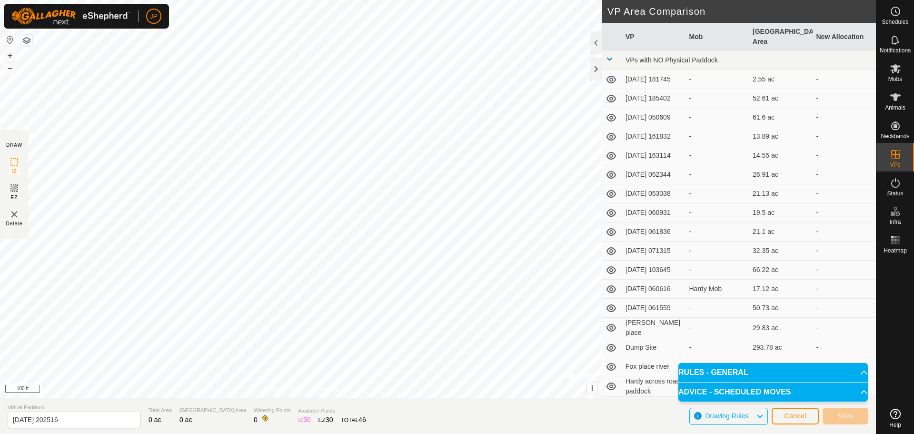
click at [730, 416] on span "Drawing Rules" at bounding box center [726, 416] width 43 height 8
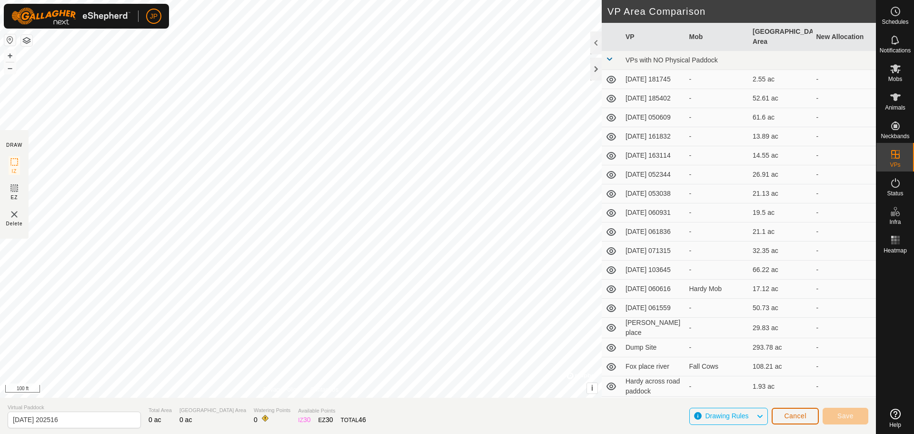
click at [803, 410] on button "Cancel" at bounding box center [795, 415] width 47 height 17
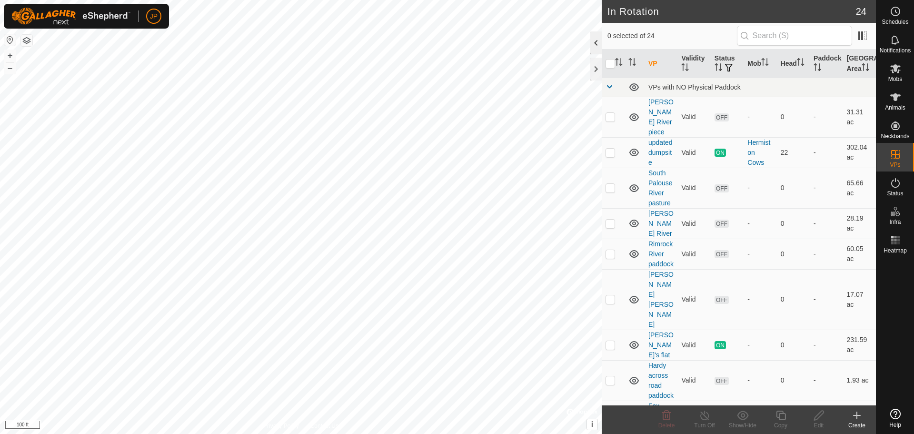
click at [596, 40] on div at bounding box center [595, 42] width 11 height 23
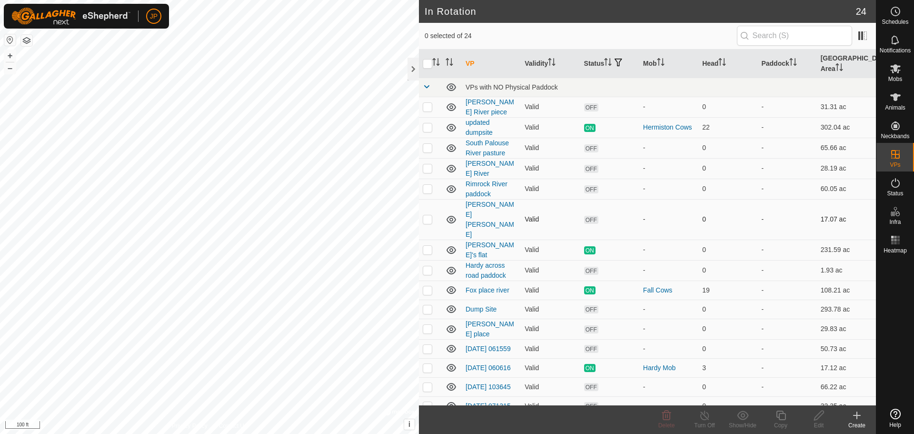
click at [428, 215] on p-checkbox at bounding box center [428, 219] width 10 height 8
checkbox input "true"
click at [748, 416] on icon at bounding box center [743, 414] width 12 height 11
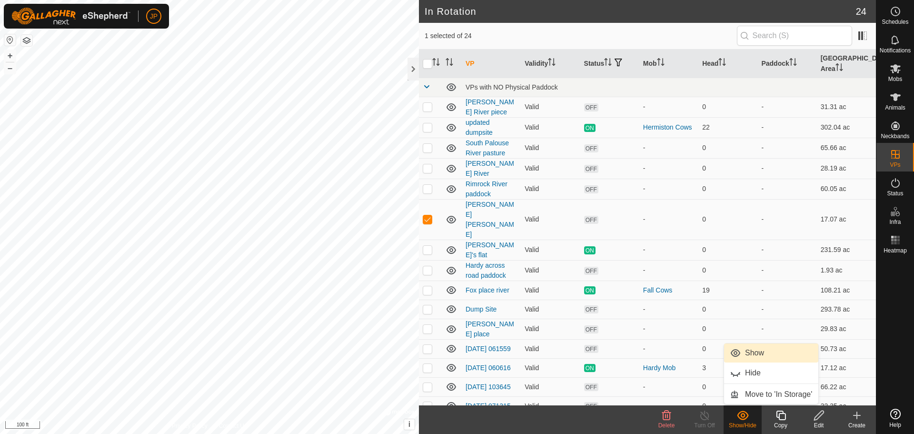
click at [761, 354] on link "Show" at bounding box center [771, 352] width 94 height 19
click at [862, 414] on icon at bounding box center [856, 414] width 11 height 11
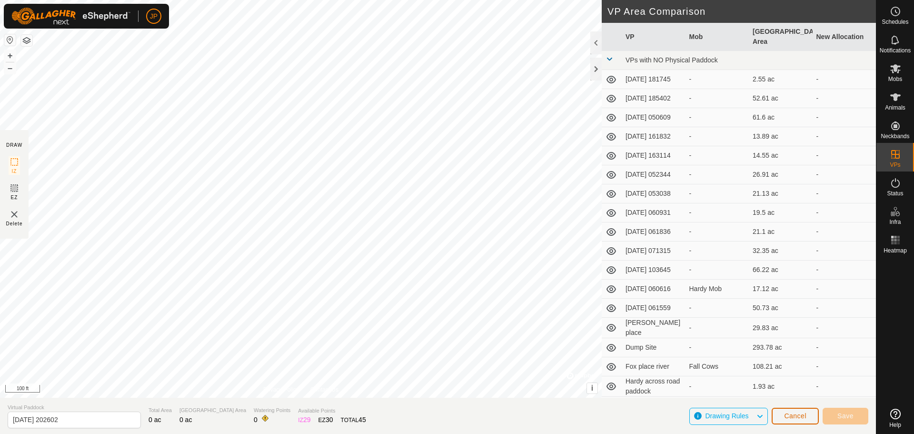
click at [796, 415] on span "Cancel" at bounding box center [795, 416] width 22 height 8
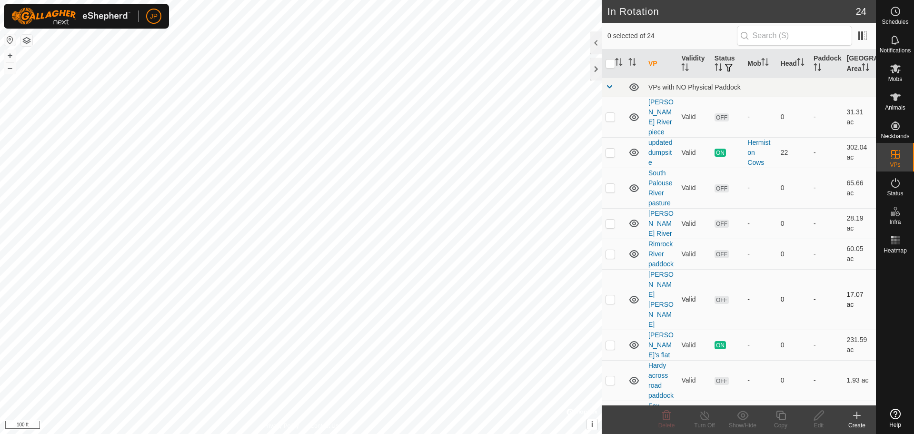
click at [610, 295] on p-checkbox at bounding box center [610, 299] width 10 height 8
checkbox input "true"
click at [719, 296] on span "OFF" at bounding box center [721, 300] width 14 height 8
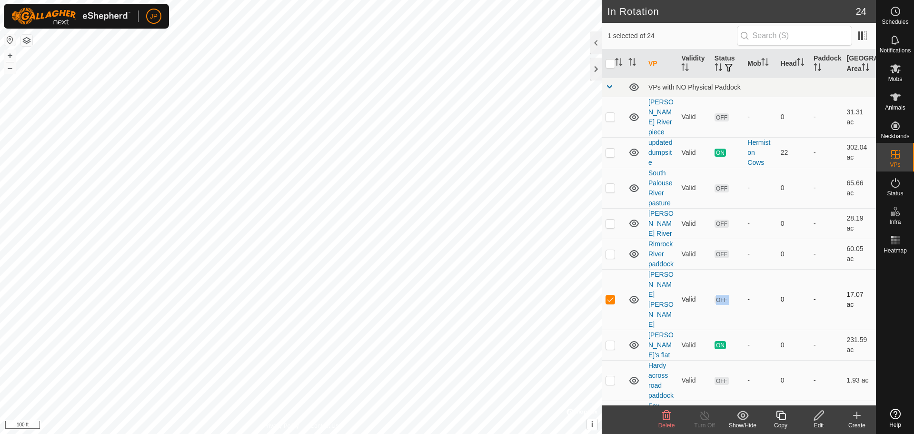
click at [719, 296] on span "OFF" at bounding box center [721, 300] width 14 height 8
click at [894, 185] on icon at bounding box center [895, 182] width 11 height 11
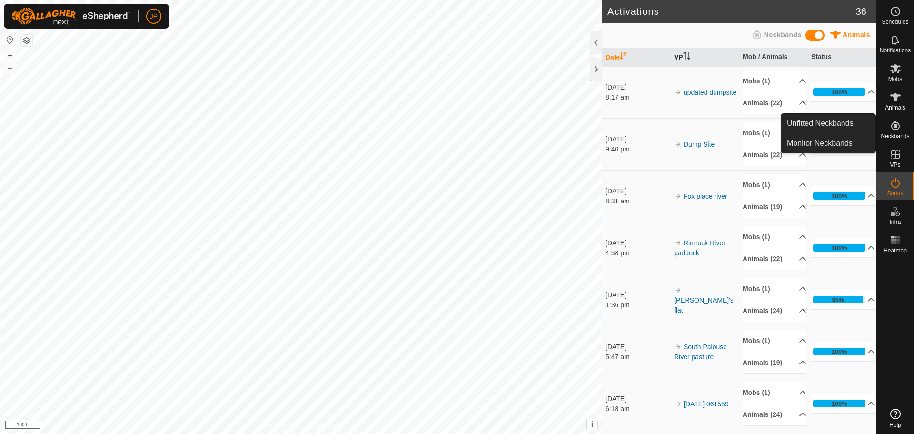
click at [675, 58] on th "VP" at bounding box center [704, 57] width 69 height 19
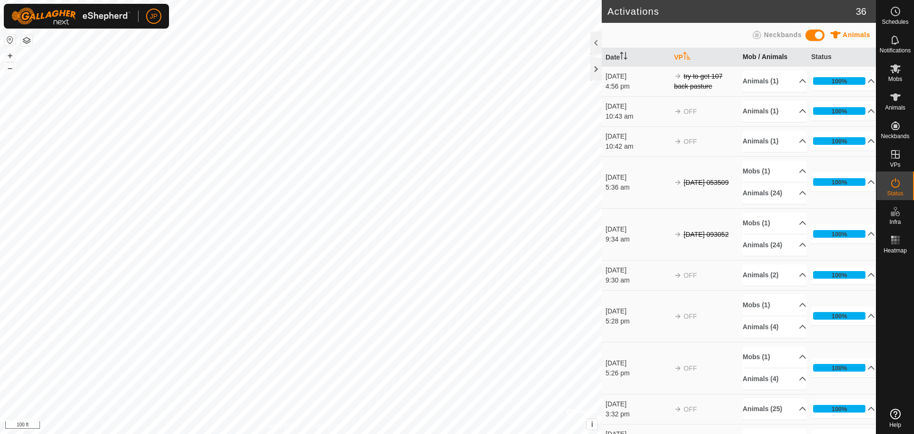
click at [770, 52] on th "Mob / Animals" at bounding box center [773, 57] width 69 height 19
click at [774, 81] on p-accordion-header "Animals (1)" at bounding box center [775, 80] width 64 height 21
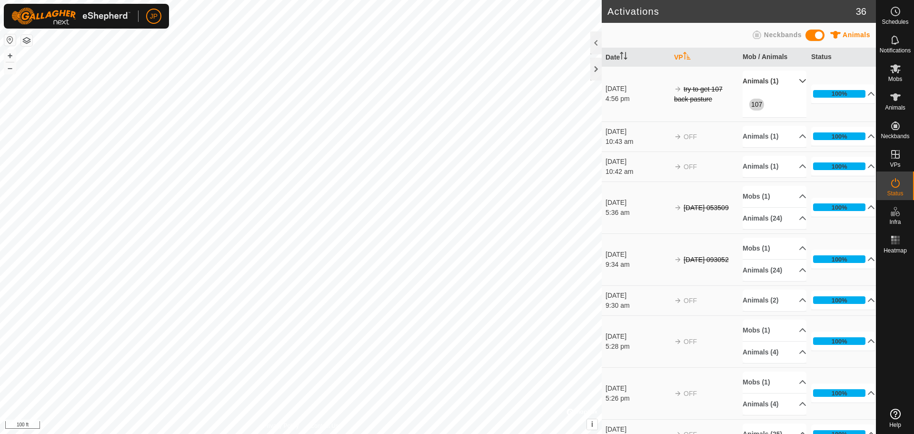
click at [774, 81] on p-accordion-header "Animals (1)" at bounding box center [775, 80] width 64 height 21
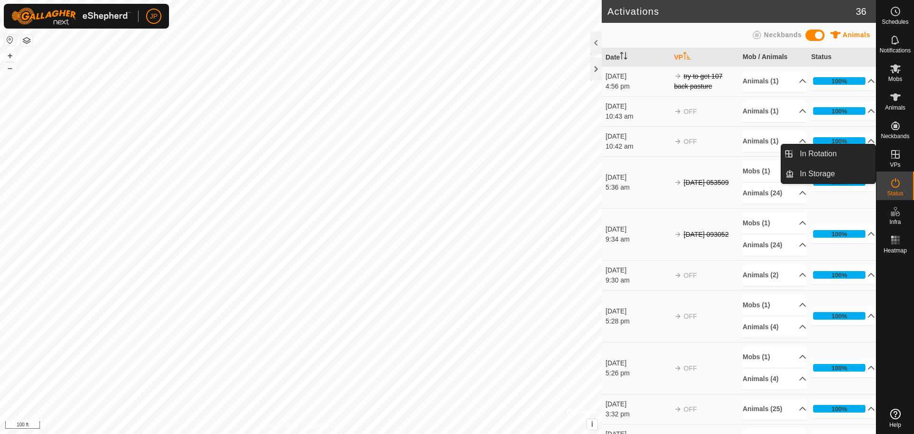
click at [897, 157] on icon at bounding box center [895, 154] width 11 height 11
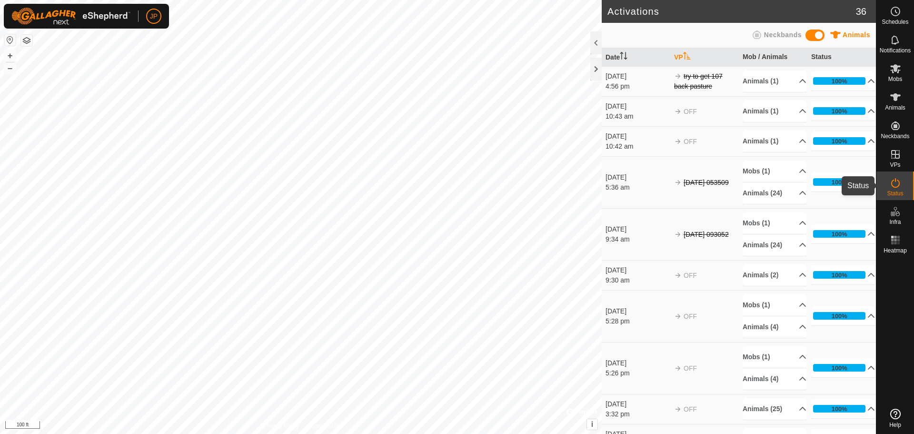
click at [893, 190] on span "Status" at bounding box center [895, 193] width 16 height 6
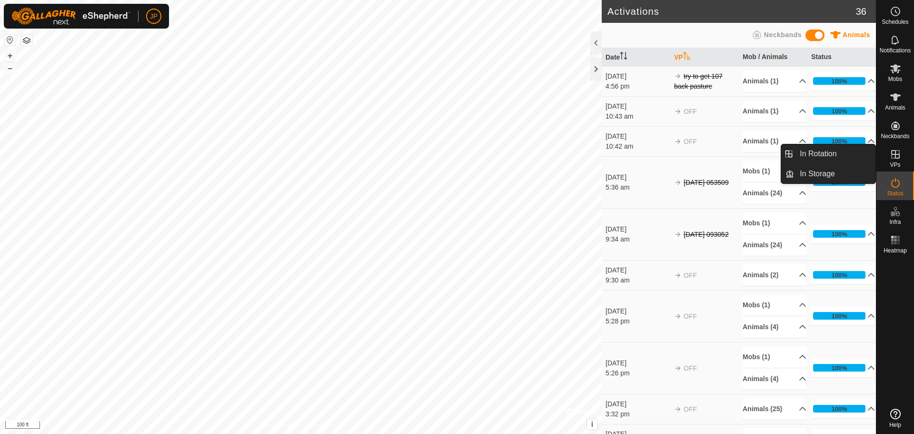
click at [893, 153] on icon at bounding box center [895, 154] width 11 height 11
click at [842, 155] on link "In Rotation" at bounding box center [834, 153] width 81 height 19
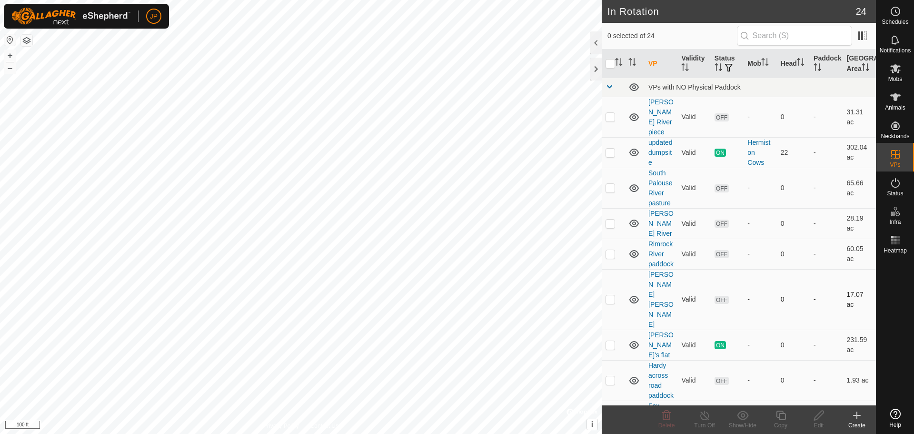
click at [612, 295] on p-checkbox at bounding box center [610, 299] width 10 height 8
checkbox input "true"
click at [656, 283] on link "[PERSON_NAME] [PERSON_NAME]" at bounding box center [660, 299] width 25 height 58
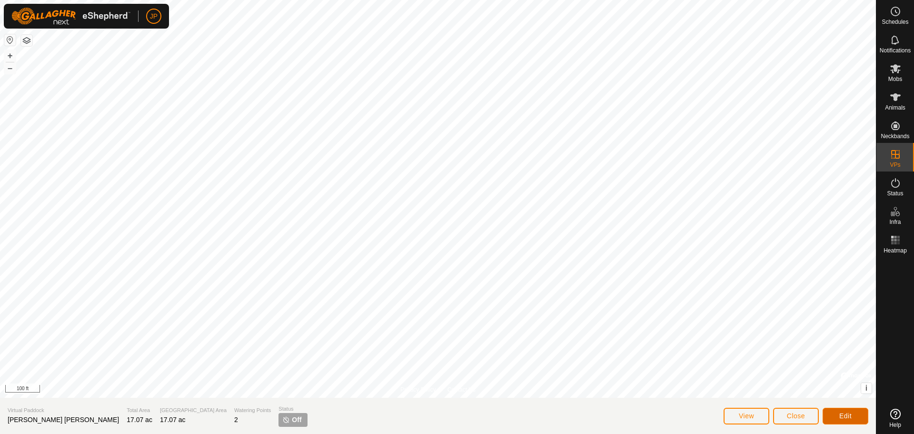
click at [842, 413] on span "Edit" at bounding box center [845, 416] width 12 height 8
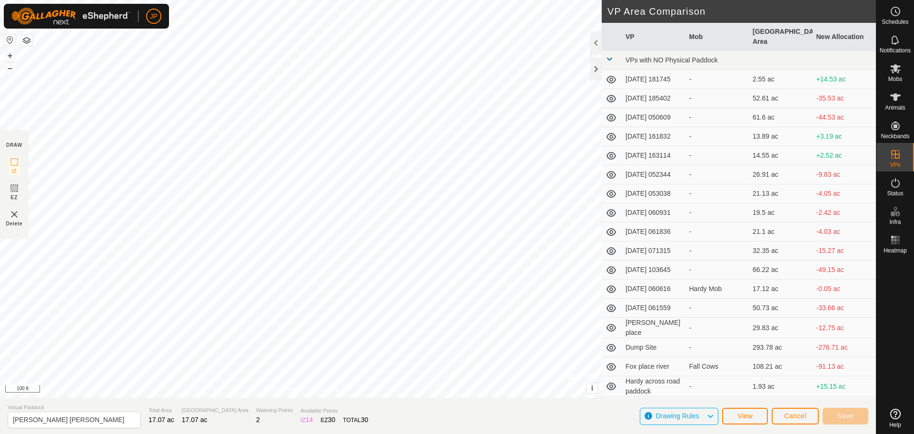
click at [693, 414] on span "Drawing Rules" at bounding box center [676, 416] width 43 height 8
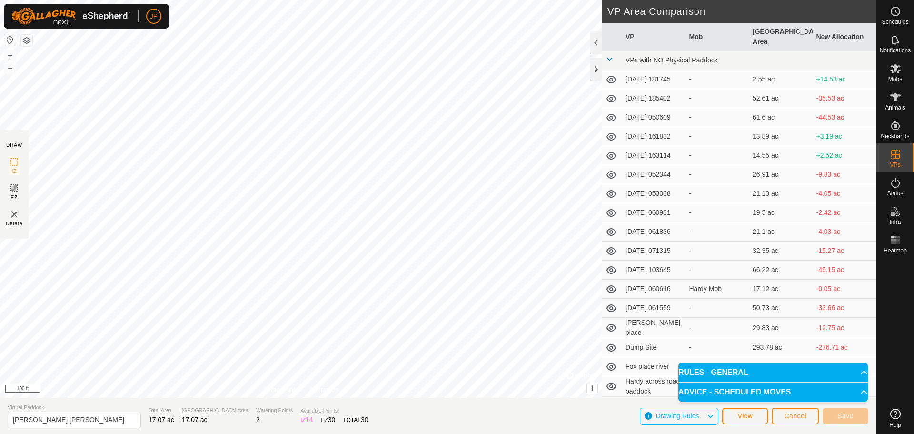
click at [693, 414] on span "Drawing Rules" at bounding box center [676, 416] width 43 height 8
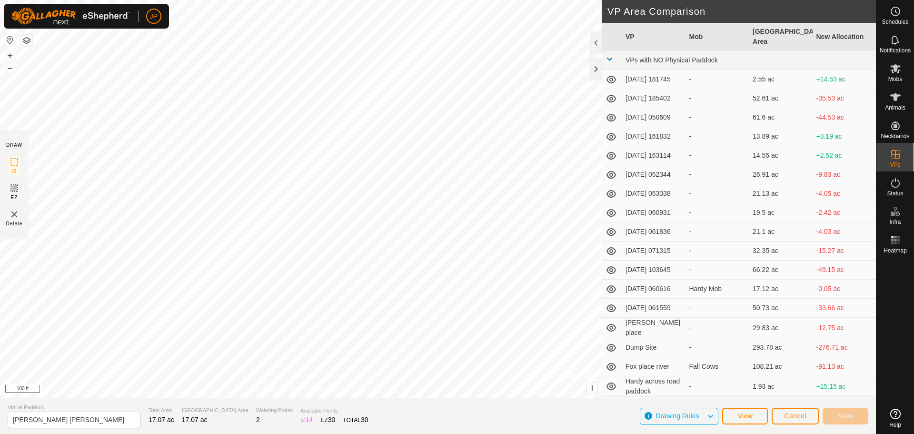
click at [693, 414] on span "Drawing Rules" at bounding box center [676, 416] width 43 height 8
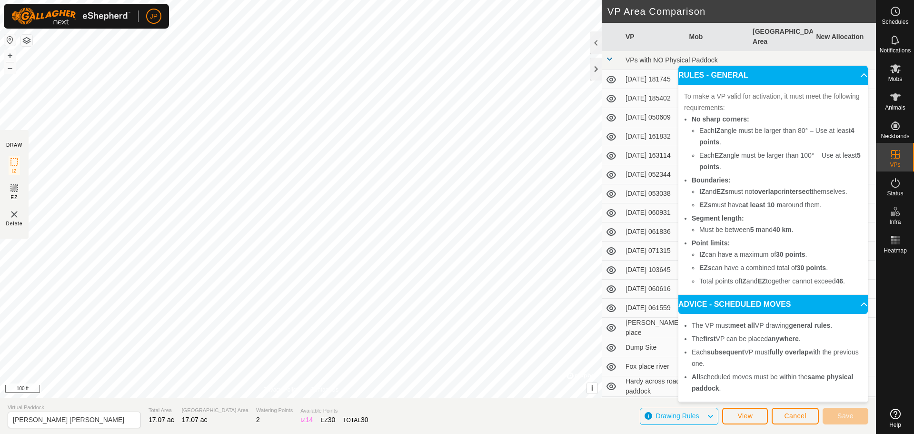
click at [693, 414] on span "Drawing Rules" at bounding box center [676, 416] width 43 height 8
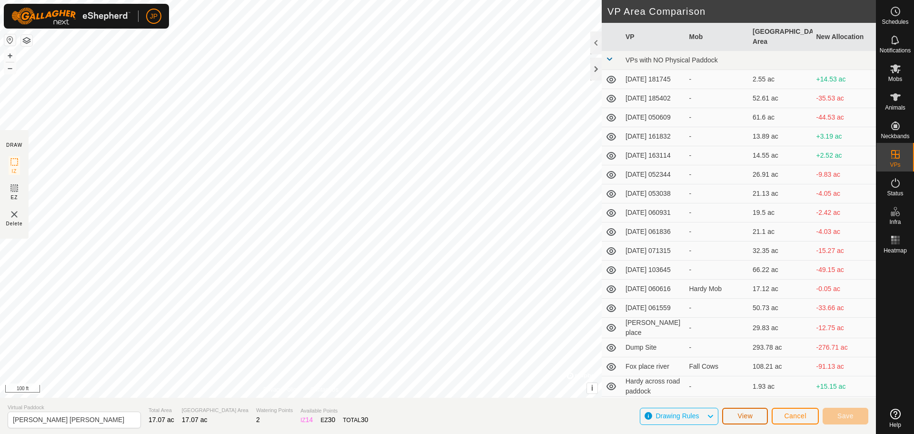
click at [750, 413] on span "View" at bounding box center [744, 416] width 15 height 8
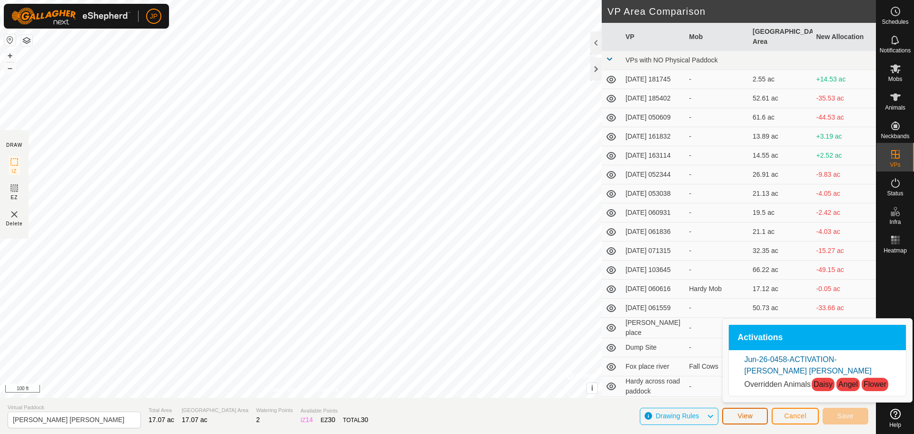
click at [750, 413] on span "View" at bounding box center [744, 416] width 15 height 8
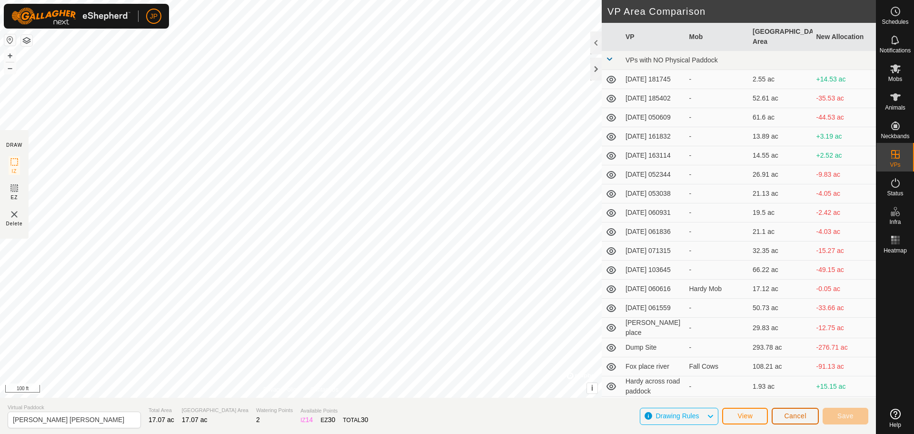
click at [786, 412] on span "Cancel" at bounding box center [795, 416] width 22 height 8
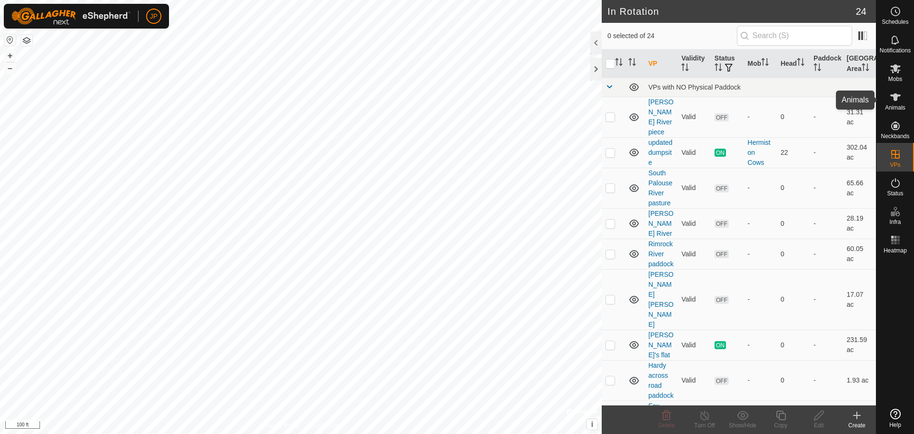
click at [892, 97] on icon at bounding box center [895, 96] width 11 height 11
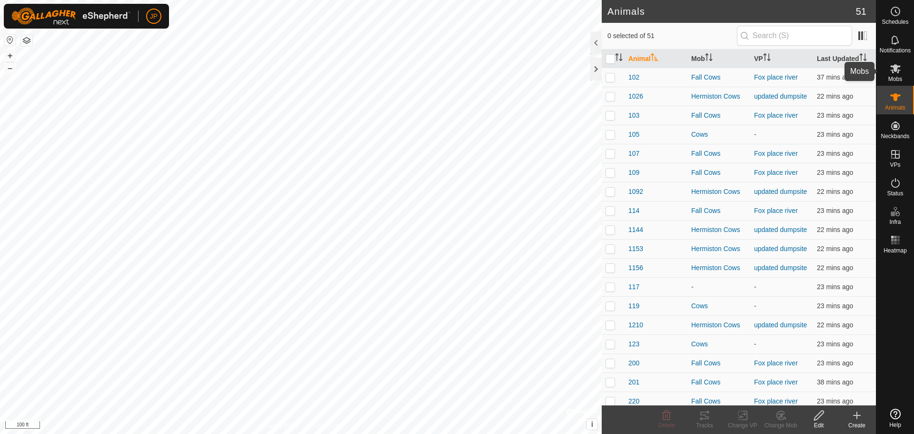
click at [894, 69] on icon at bounding box center [895, 68] width 10 height 9
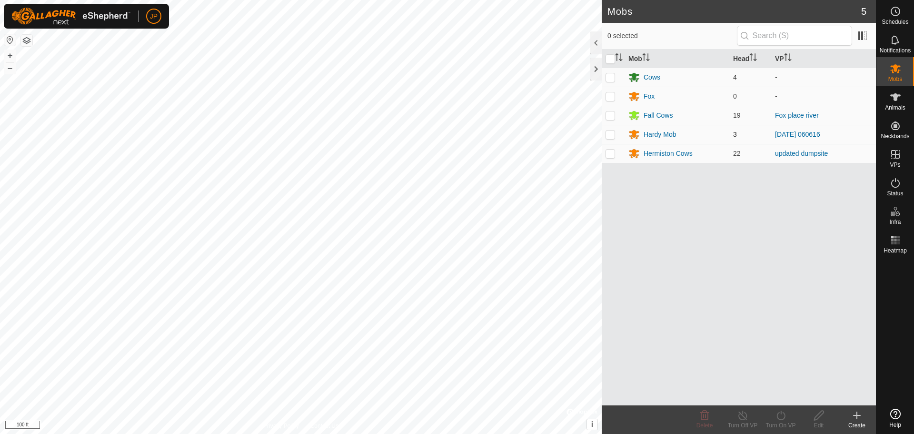
click at [608, 136] on p-checkbox at bounding box center [610, 134] width 10 height 8
checkbox input "true"
click at [744, 415] on icon at bounding box center [743, 414] width 12 height 11
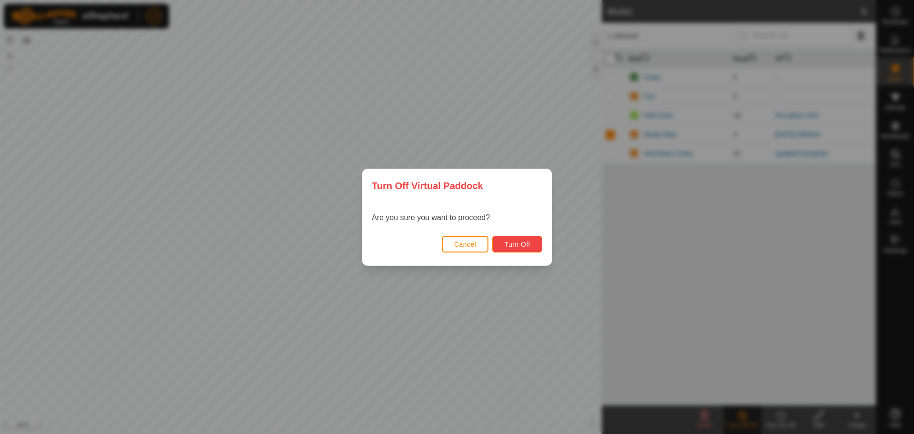
click at [529, 247] on span "Turn Off" at bounding box center [517, 244] width 26 height 8
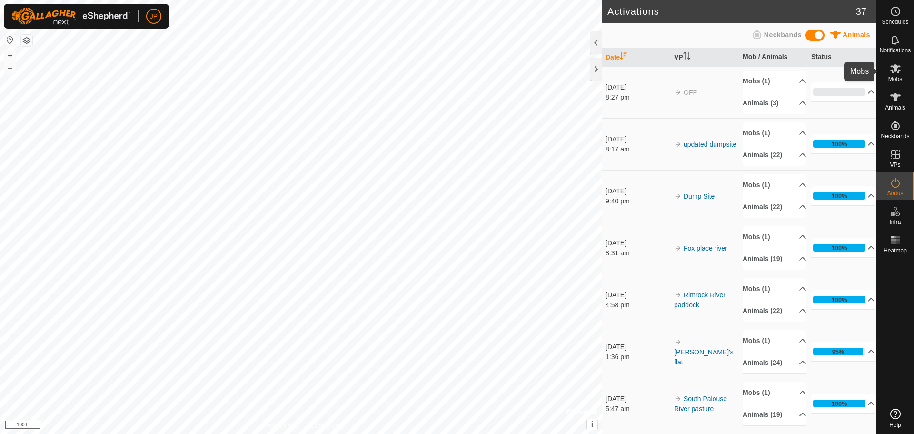
click at [896, 76] on span "Mobs" at bounding box center [895, 79] width 14 height 6
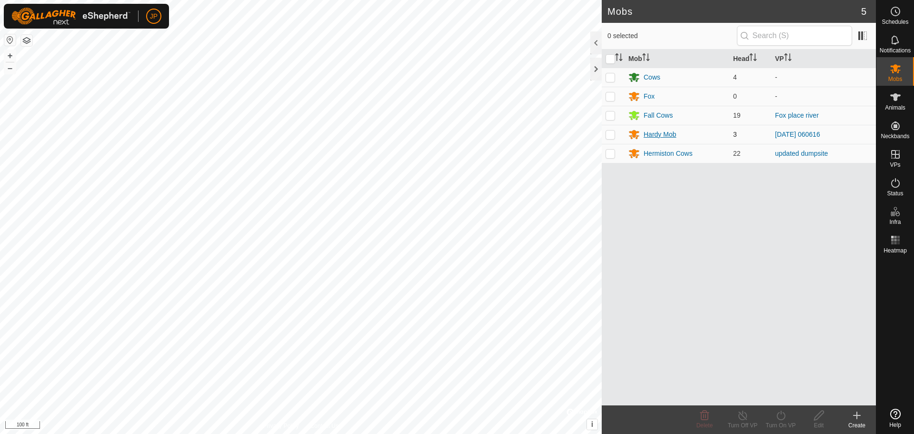
click at [661, 131] on div "Hardy Mob" at bounding box center [660, 134] width 32 height 10
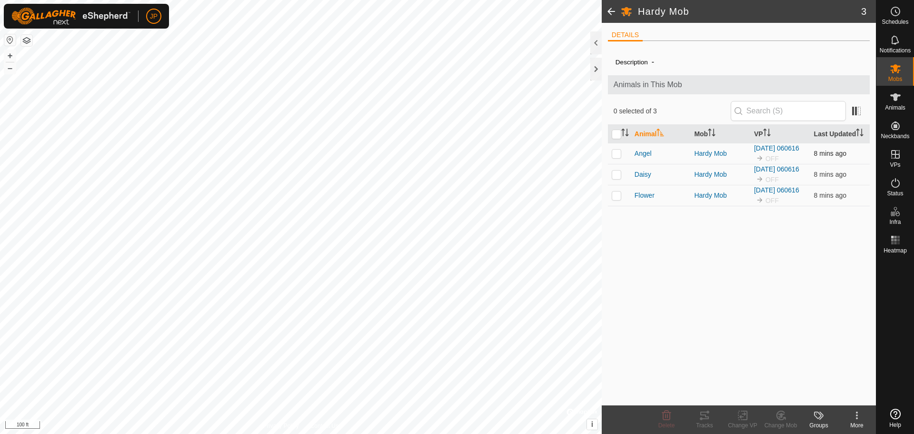
click at [615, 150] on p-checkbox at bounding box center [617, 153] width 10 height 8
checkbox input "true"
click at [616, 178] on p-checkbox at bounding box center [617, 174] width 10 height 8
checkbox input "true"
click at [615, 192] on p-checkbox at bounding box center [617, 195] width 10 height 8
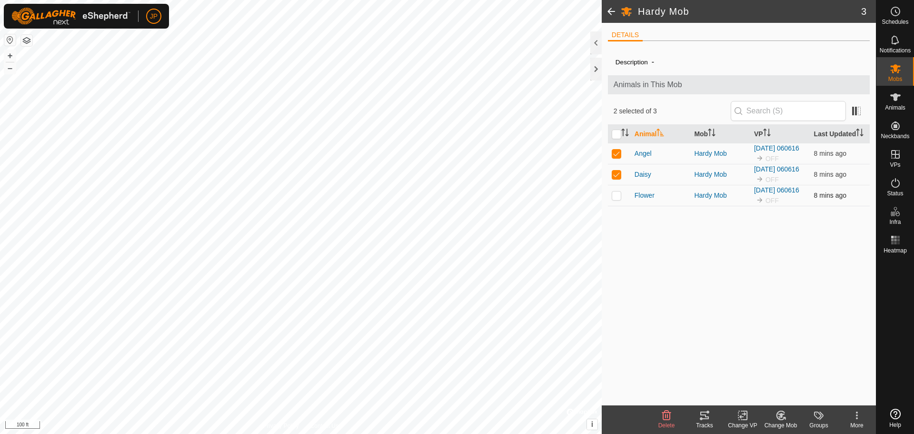
checkbox input "true"
click at [742, 417] on icon at bounding box center [743, 414] width 12 height 11
click at [763, 374] on link "Choose VP..." at bounding box center [771, 374] width 94 height 19
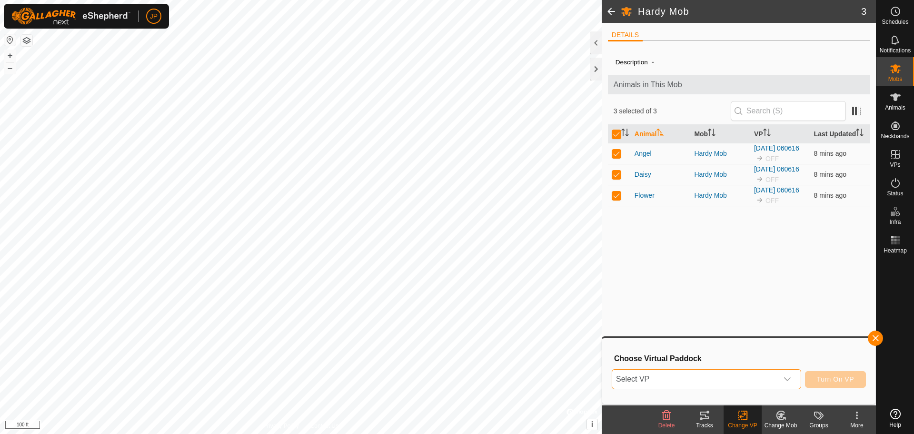
click at [755, 378] on span "Select VP" at bounding box center [695, 378] width 166 height 19
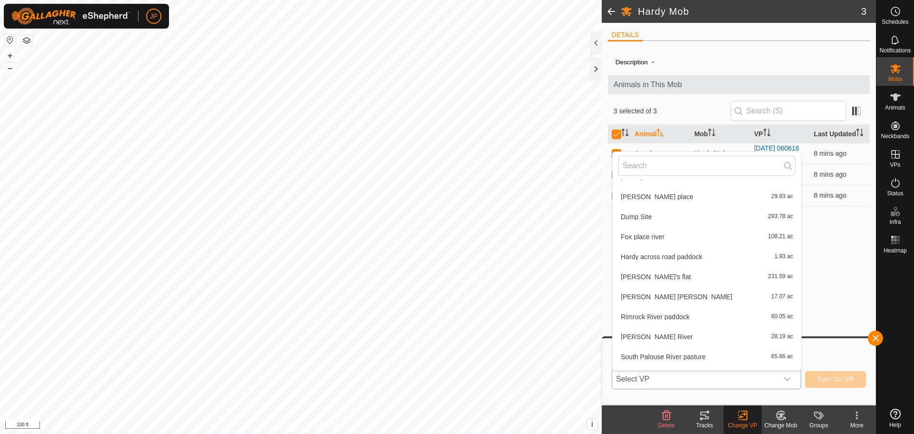
scroll to position [276, 0]
click at [663, 285] on ul "VPs with NO Physical Paddock [DATE] 181745 2.55 ac [DATE] 185402 52.61 ac [DATE…" at bounding box center [707, 154] width 188 height 501
click at [664, 297] on li "[PERSON_NAME] [PERSON_NAME] 17.07 ac" at bounding box center [707, 295] width 188 height 19
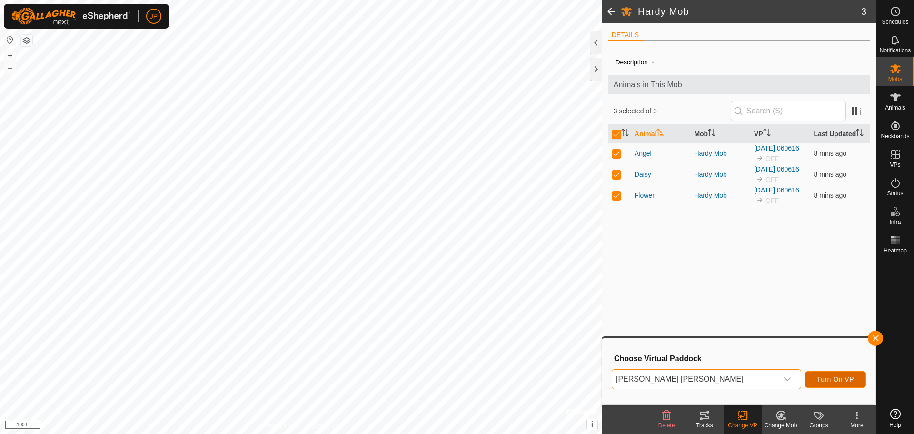
click at [842, 375] on span "Turn On VP" at bounding box center [835, 379] width 37 height 8
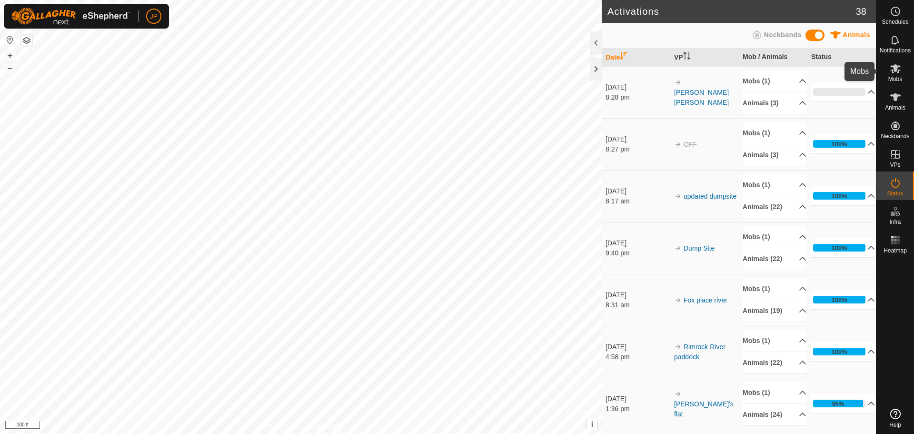
click at [897, 70] on icon at bounding box center [895, 68] width 11 height 11
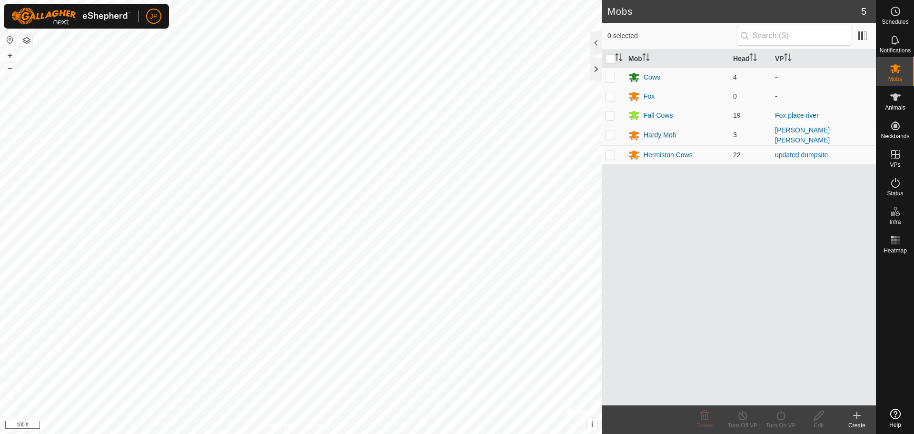
click at [664, 133] on div "Hardy Mob" at bounding box center [660, 135] width 32 height 10
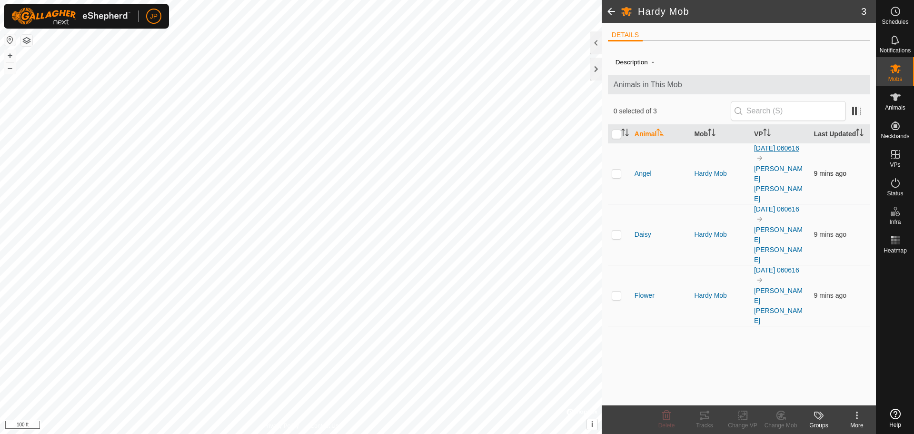
click at [761, 152] on link "[DATE] 060616" at bounding box center [776, 148] width 45 height 8
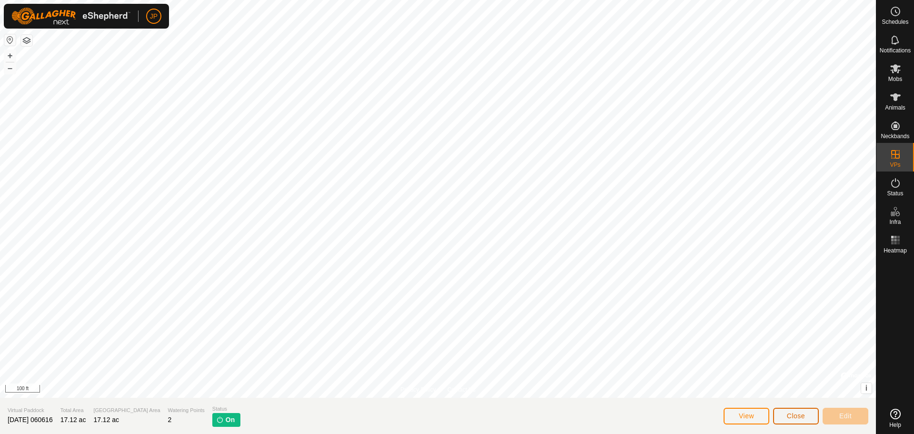
click at [798, 414] on span "Close" at bounding box center [796, 416] width 18 height 8
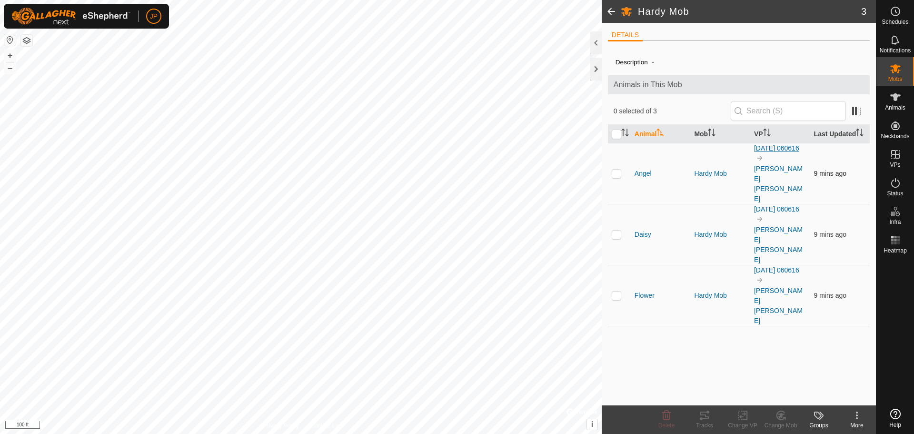
click at [761, 152] on link "[DATE] 060616" at bounding box center [776, 148] width 45 height 8
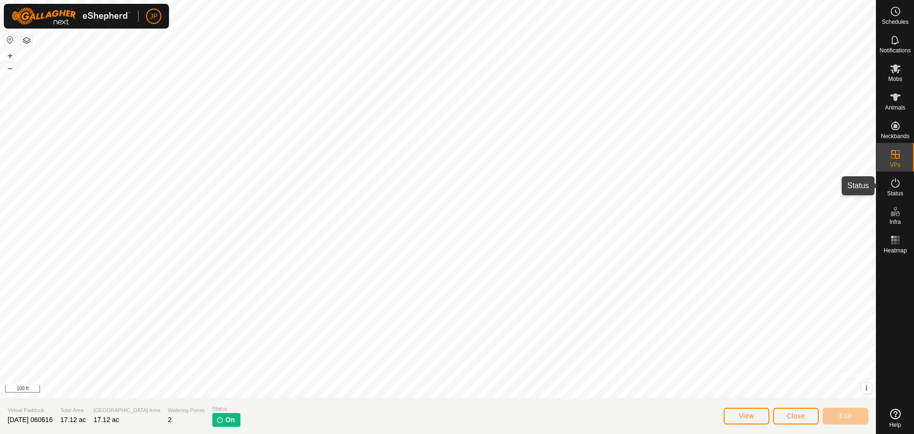
click at [897, 176] on es-activation-svg-icon at bounding box center [895, 182] width 17 height 15
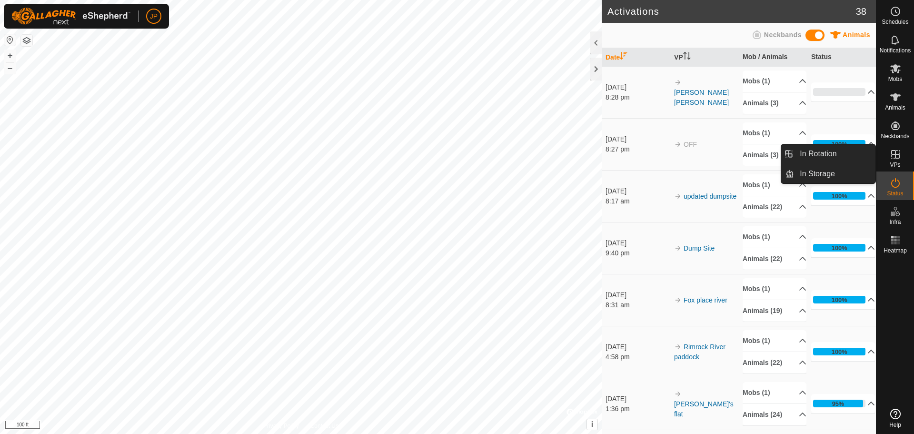
click at [891, 151] on icon at bounding box center [895, 154] width 9 height 9
click at [895, 156] on icon at bounding box center [895, 154] width 9 height 9
click at [836, 148] on link "In Rotation" at bounding box center [834, 153] width 81 height 19
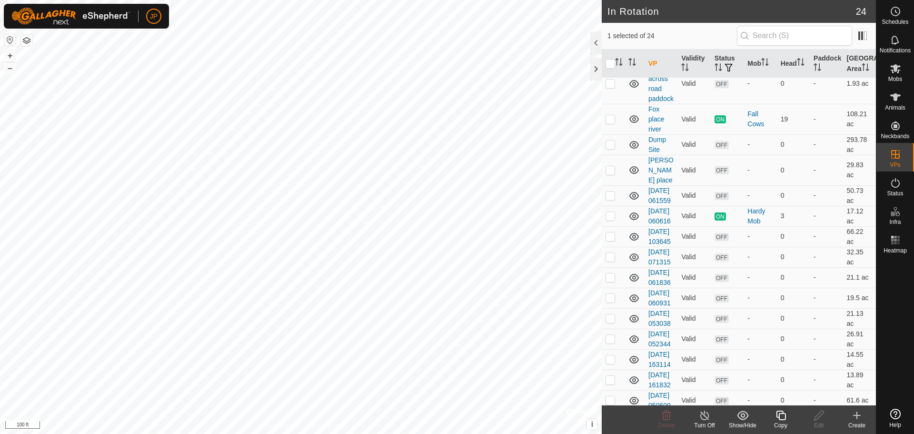
scroll to position [290, 0]
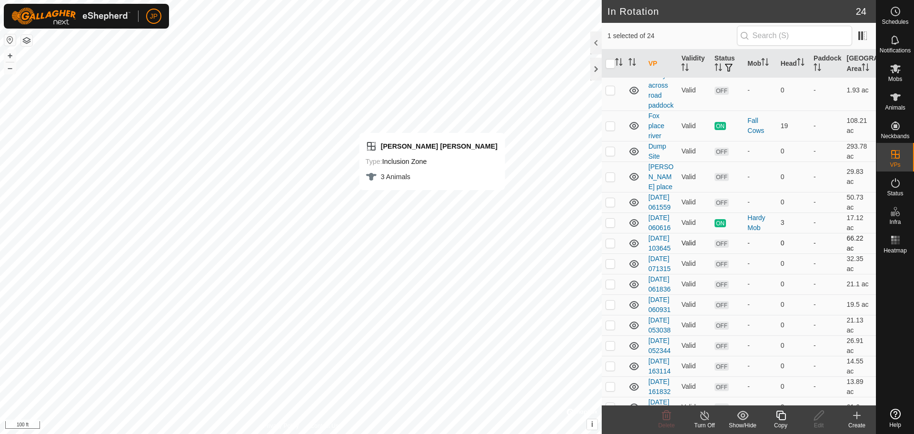
checkbox input "false"
checkbox input "true"
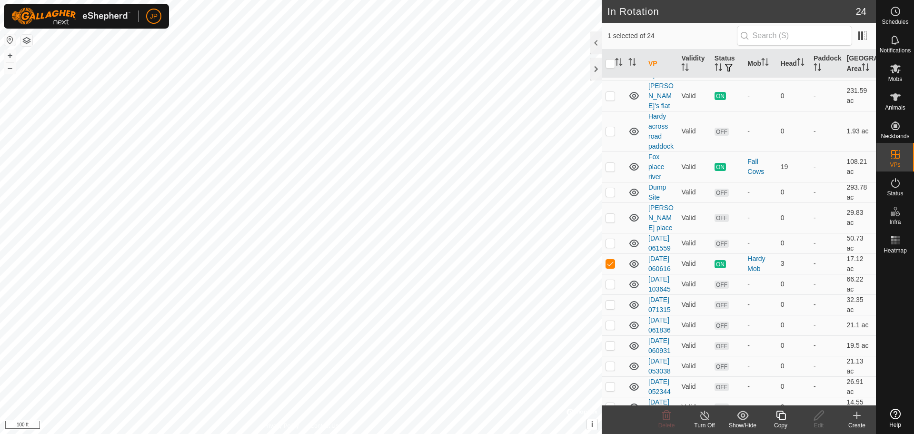
scroll to position [252, 0]
click at [660, 251] on link "[DATE] 060616" at bounding box center [659, 260] width 22 height 18
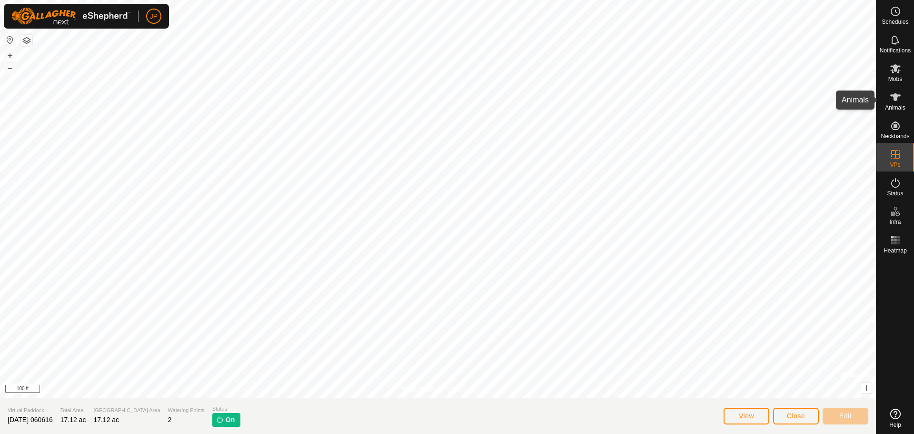
click at [895, 99] on icon at bounding box center [895, 97] width 10 height 8
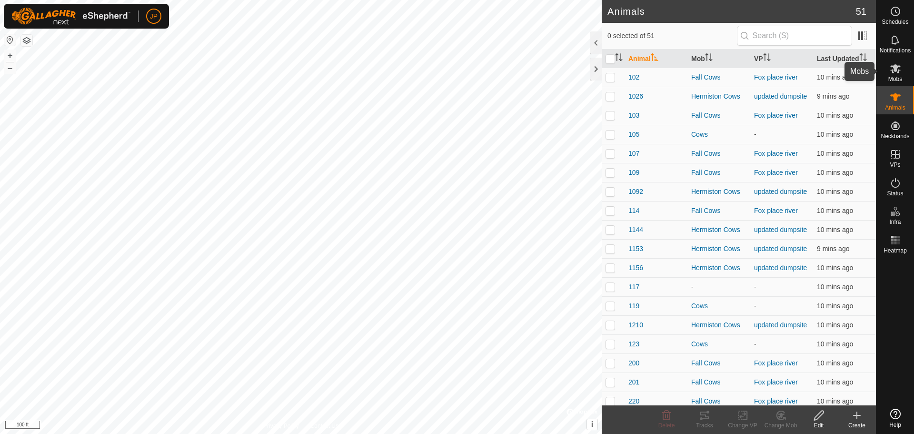
click at [895, 70] on icon at bounding box center [895, 68] width 10 height 9
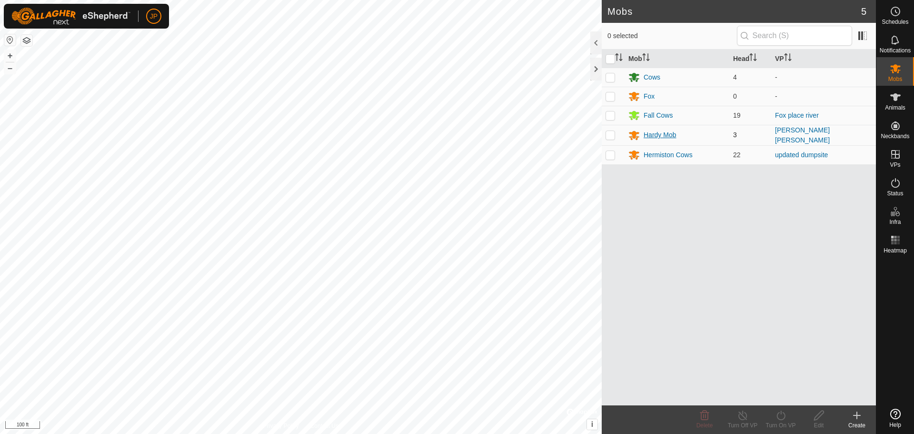
click at [647, 137] on div "Hardy Mob" at bounding box center [660, 135] width 32 height 10
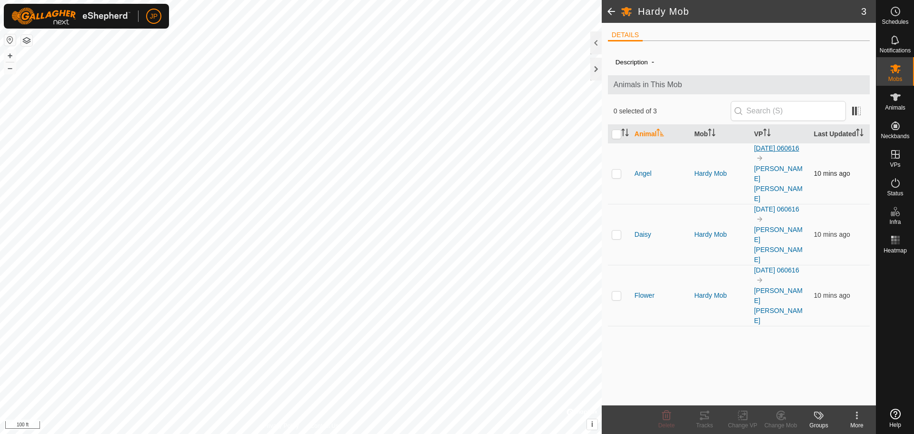
click at [769, 152] on link "[DATE] 060616" at bounding box center [776, 148] width 45 height 8
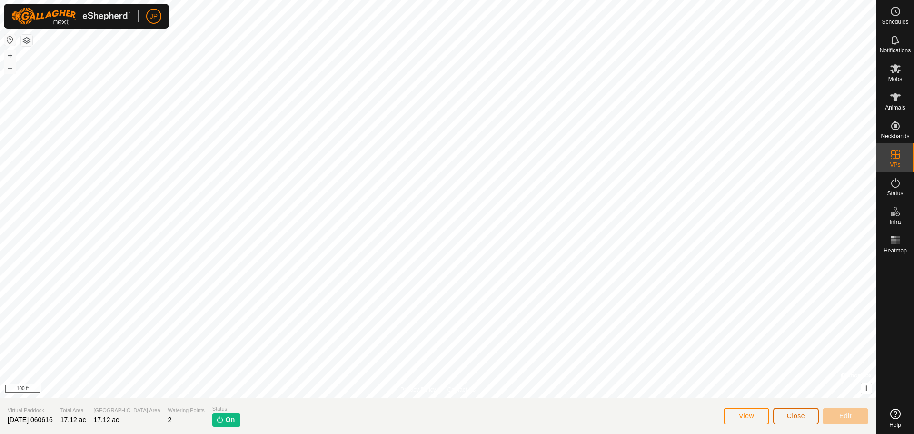
click at [786, 420] on button "Close" at bounding box center [796, 415] width 46 height 17
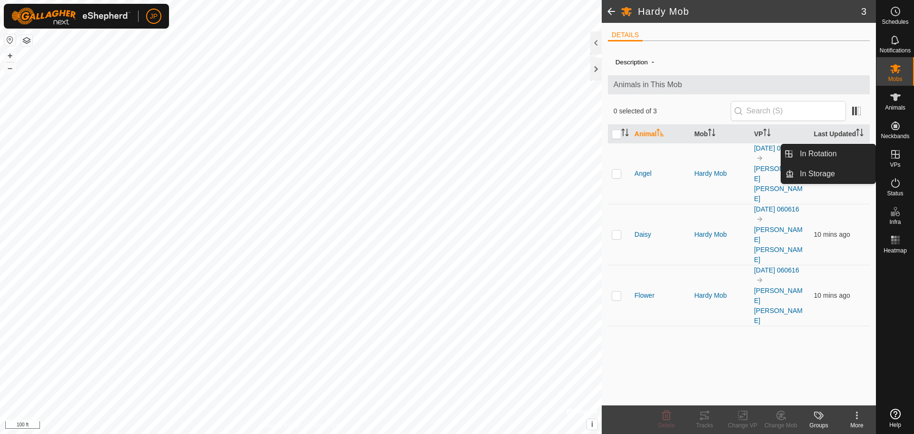
click at [895, 157] on icon at bounding box center [895, 154] width 9 height 9
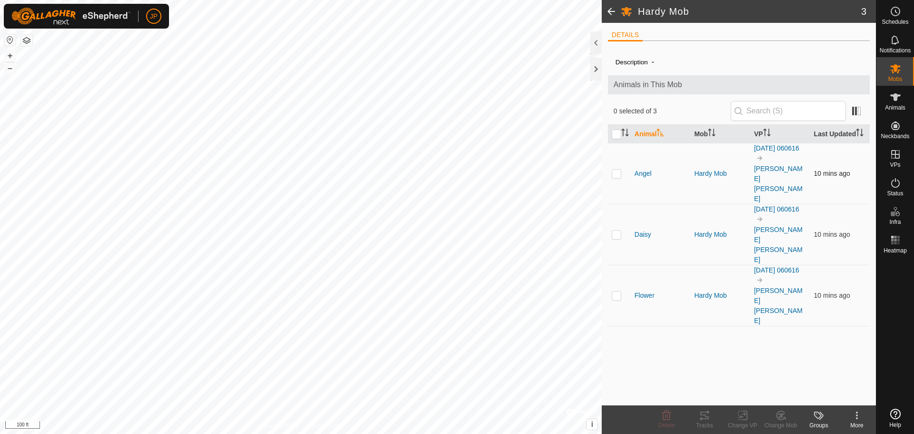
click at [617, 169] on p-checkbox at bounding box center [617, 173] width 10 height 8
checkbox input "true"
click at [614, 230] on p-checkbox at bounding box center [617, 234] width 10 height 8
checkbox input "true"
click at [614, 291] on p-checkbox at bounding box center [617, 295] width 10 height 8
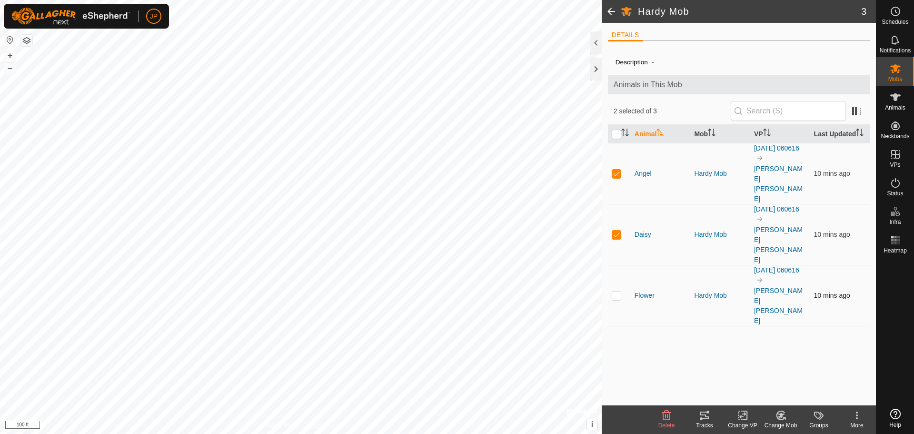
checkbox input "true"
click at [735, 419] on change-vp-svg-icon at bounding box center [743, 414] width 38 height 11
click at [760, 369] on link "Choose VP..." at bounding box center [771, 374] width 94 height 19
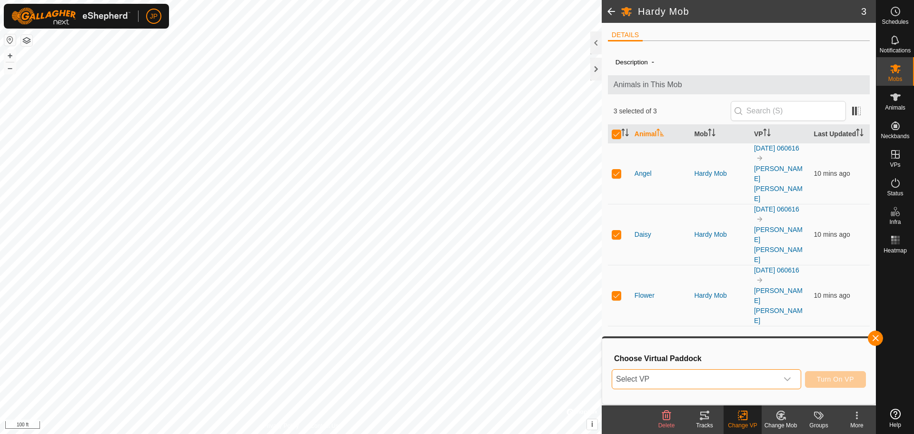
click at [755, 383] on span "Select VP" at bounding box center [695, 378] width 166 height 19
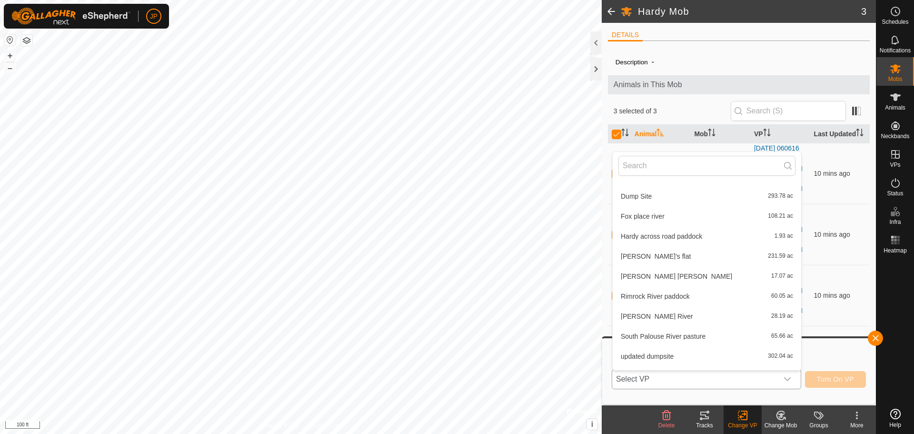
scroll to position [310, 0]
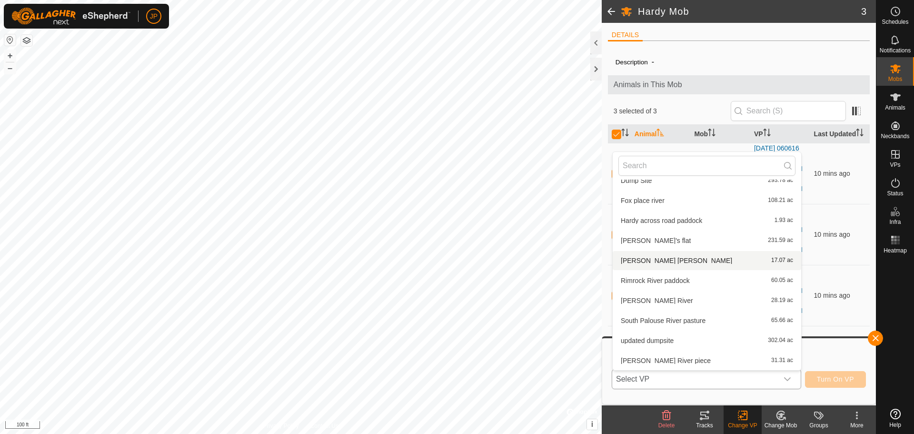
click at [645, 261] on li "[PERSON_NAME] [PERSON_NAME] 17.07 ac" at bounding box center [707, 260] width 188 height 19
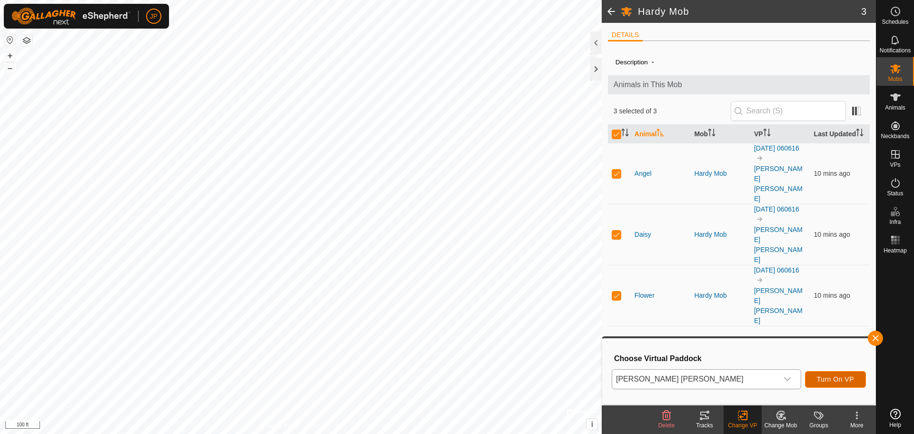
click at [842, 379] on span "Turn On VP" at bounding box center [835, 379] width 37 height 8
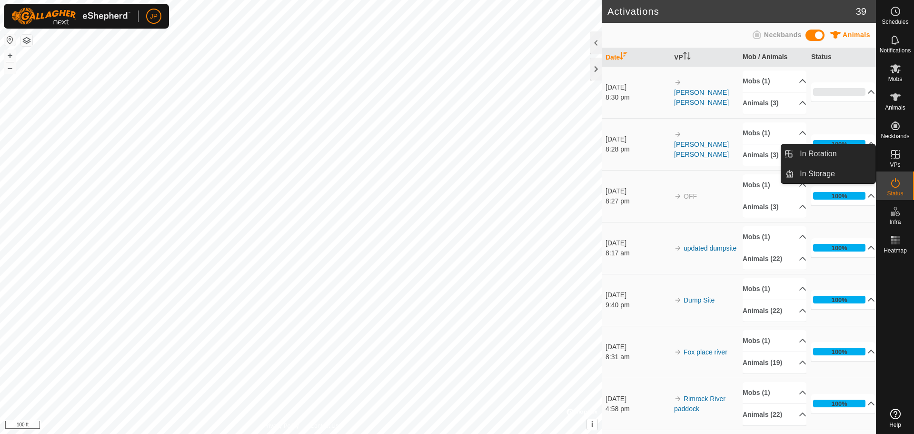
click at [893, 157] on icon at bounding box center [895, 154] width 11 height 11
click at [829, 150] on link "In Rotation" at bounding box center [834, 153] width 81 height 19
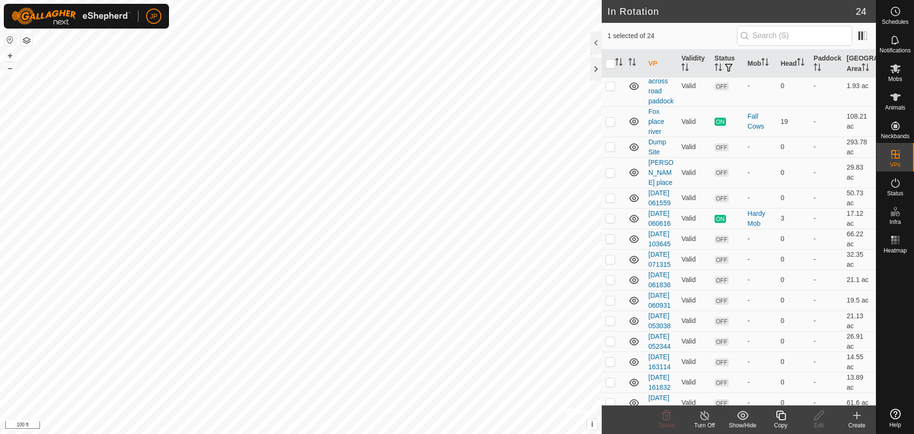
scroll to position [297, 0]
click at [658, 206] on link "[DATE] 060616" at bounding box center [659, 215] width 22 height 18
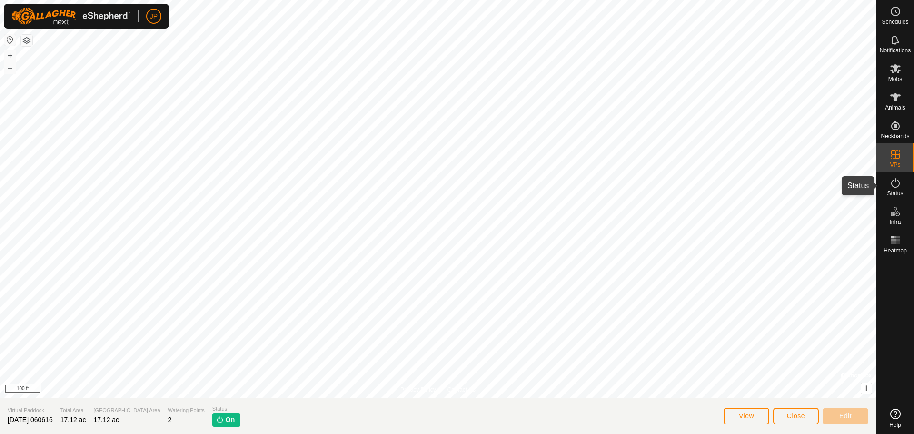
click at [892, 188] on es-activation-svg-icon at bounding box center [895, 182] width 17 height 15
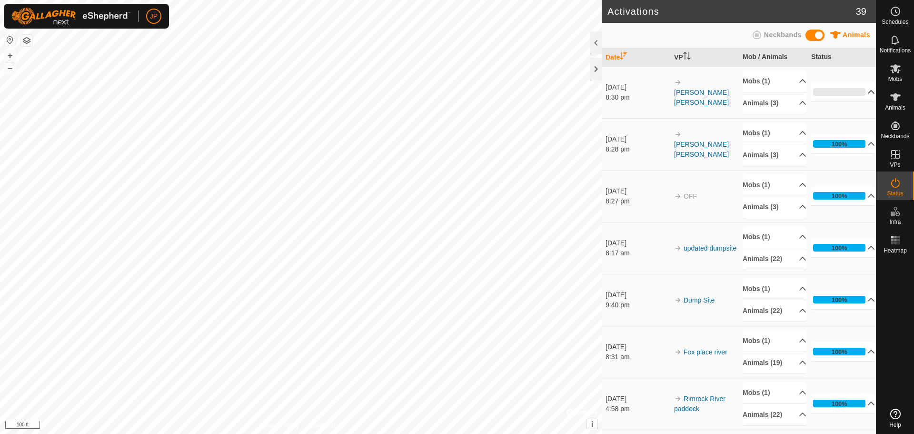
click at [846, 91] on p-accordion-header "0%" at bounding box center [843, 91] width 64 height 19
